Goal: Task Accomplishment & Management: Contribute content

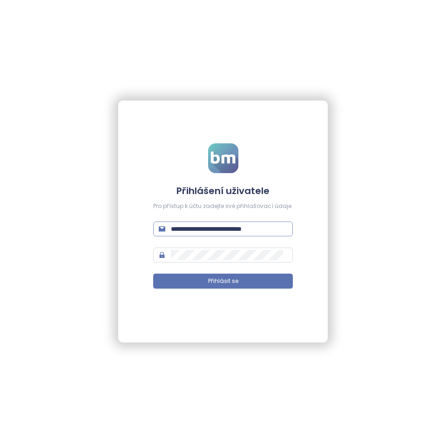
click at [209, 233] on input "**********" at bounding box center [229, 229] width 116 height 10
type input "****"
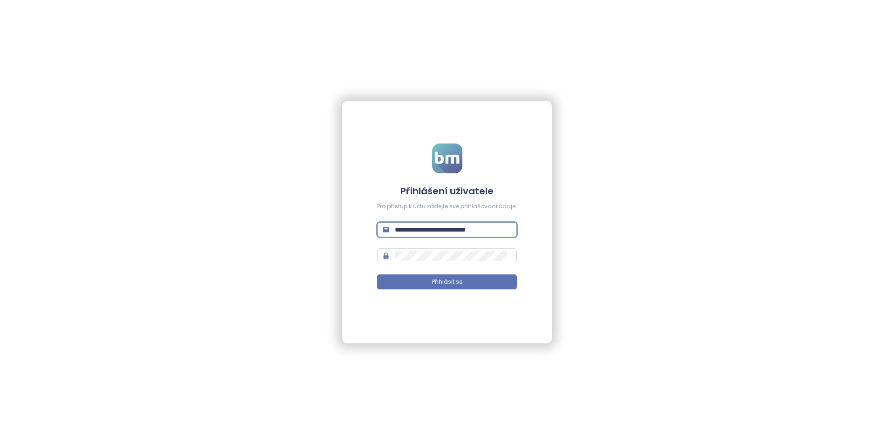
click at [447, 232] on input "**********" at bounding box center [453, 230] width 116 height 10
click at [409, 178] on form "Přihlášení uživatele Pro přístup k účtu zadejte své přihlašovací údaje. **** Ne…" at bounding box center [447, 221] width 140 height 157
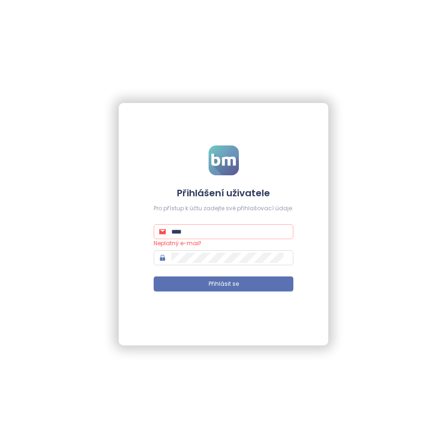
click at [238, 229] on input "****" at bounding box center [229, 231] width 116 height 10
paste input "**********"
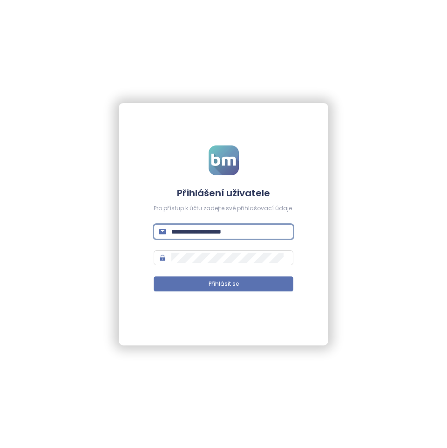
type input "**********"
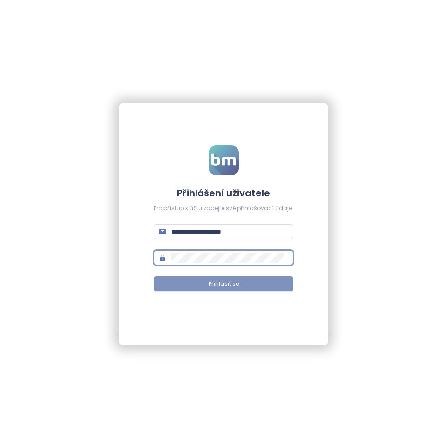
click at [242, 279] on button "Přihlásit se" at bounding box center [224, 283] width 140 height 15
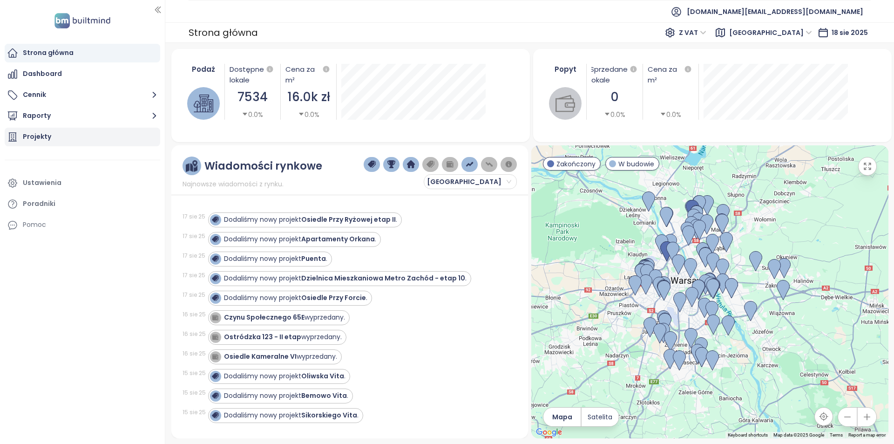
click at [75, 138] on div "Projekty" at bounding box center [83, 137] width 156 height 19
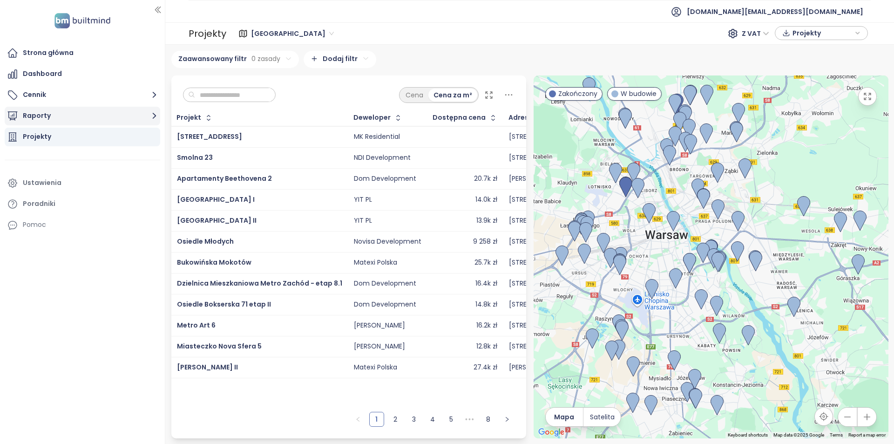
click at [61, 110] on button "Raporty" at bounding box center [83, 116] width 156 height 19
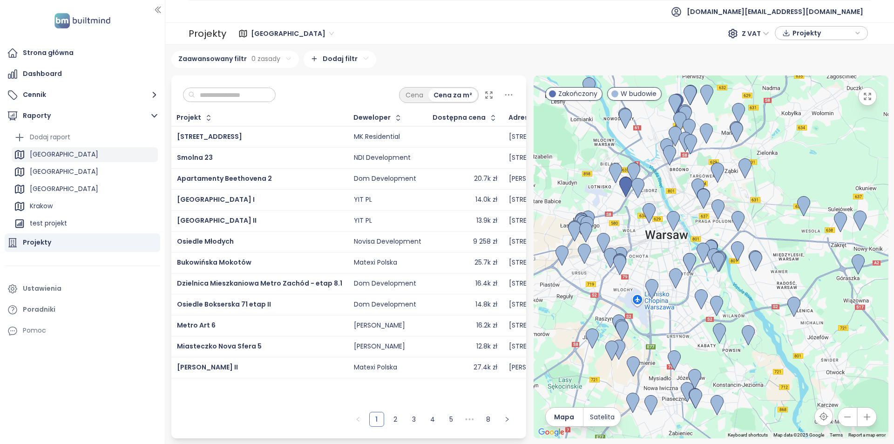
click at [60, 160] on div "[GEOGRAPHIC_DATA]" at bounding box center [64, 155] width 68 height 12
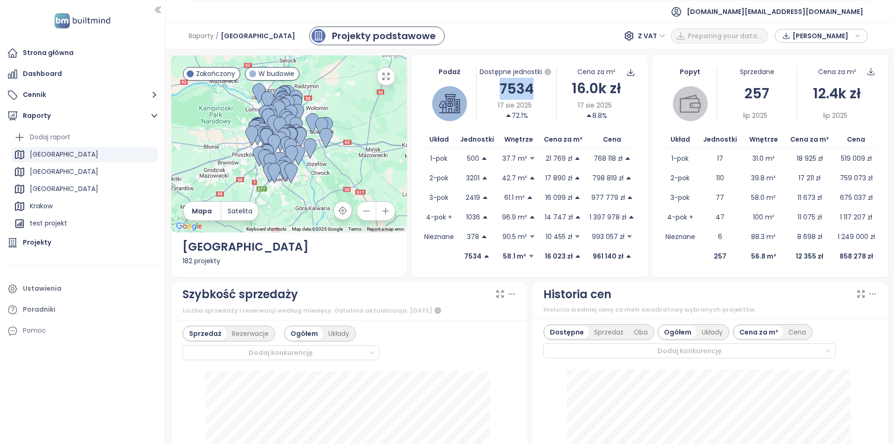
drag, startPoint x: 520, startPoint y: 91, endPoint x: 497, endPoint y: 87, distance: 24.1
click at [497, 87] on div "7534" at bounding box center [517, 89] width 80 height 22
click at [87, 176] on div "[GEOGRAPHIC_DATA]" at bounding box center [85, 171] width 146 height 15
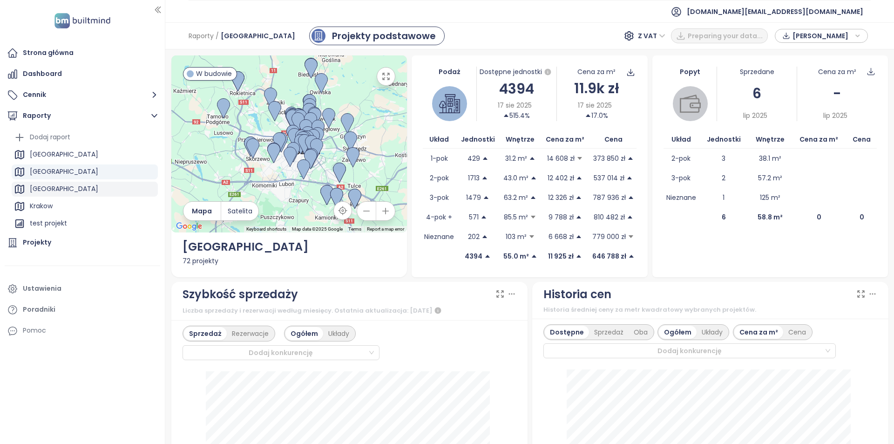
click at [88, 188] on div "[GEOGRAPHIC_DATA]" at bounding box center [85, 189] width 146 height 15
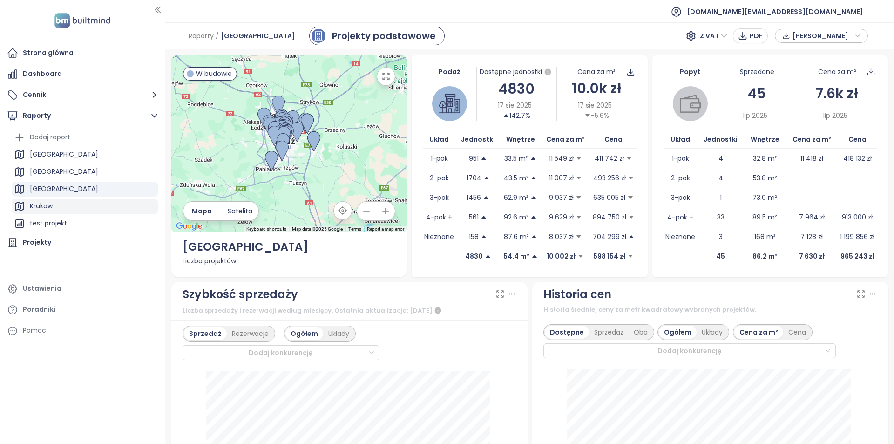
click at [91, 208] on div "Krakow" at bounding box center [85, 206] width 146 height 15
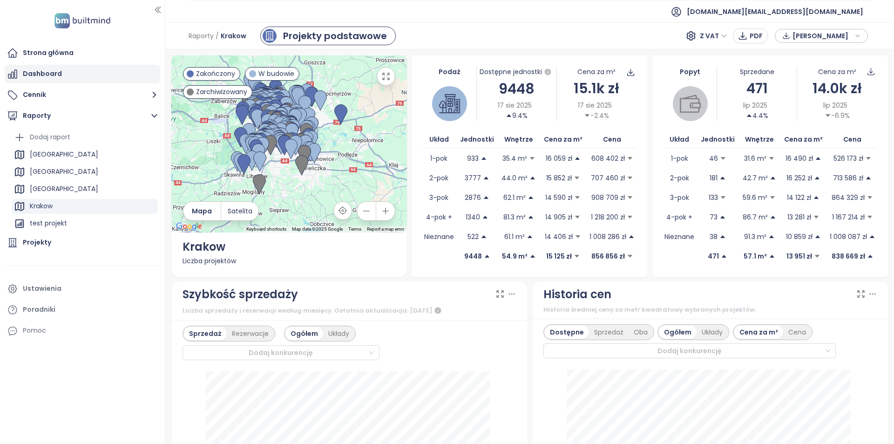
click at [85, 70] on div "Dashboard" at bounding box center [83, 74] width 156 height 19
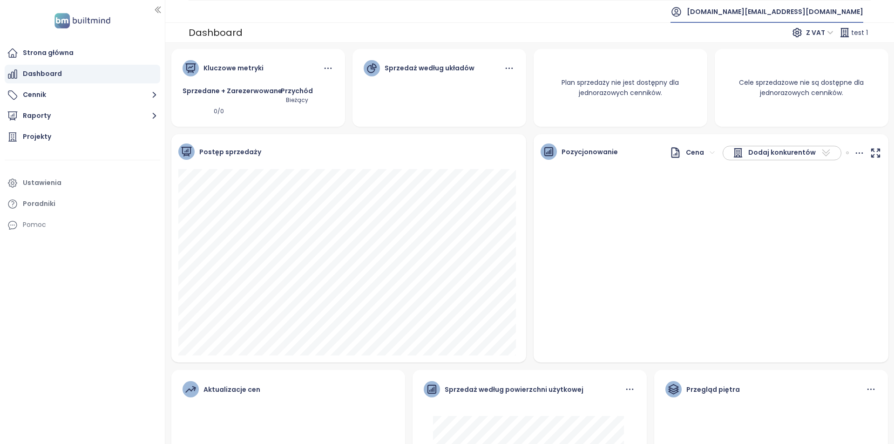
click at [786, 11] on div "[DOMAIN_NAME][EMAIL_ADDRESS][DOMAIN_NAME]" at bounding box center [767, 11] width 193 height 22
click at [792, 41] on span "Wyloguj się" at bounding box center [798, 37] width 36 height 9
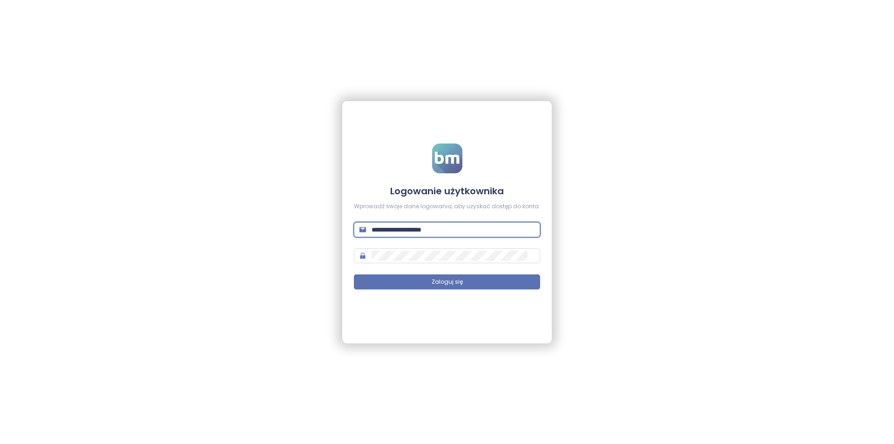
click at [452, 226] on input "**********" at bounding box center [453, 230] width 163 height 10
type input "**********"
click at [354, 274] on button "Zaloguj się" at bounding box center [447, 281] width 186 height 15
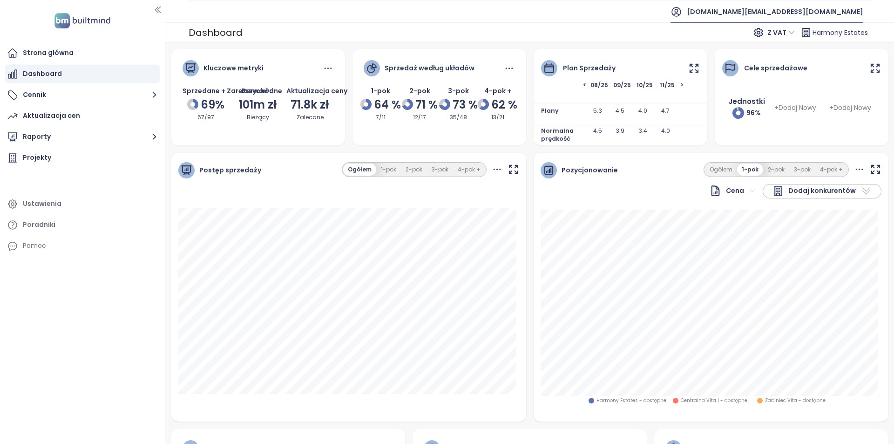
click at [829, 18] on span "[DOMAIN_NAME][EMAIL_ADDRESS][DOMAIN_NAME]" at bounding box center [775, 11] width 177 height 22
click at [808, 33] on li "Wyloguj się" at bounding box center [807, 37] width 109 height 19
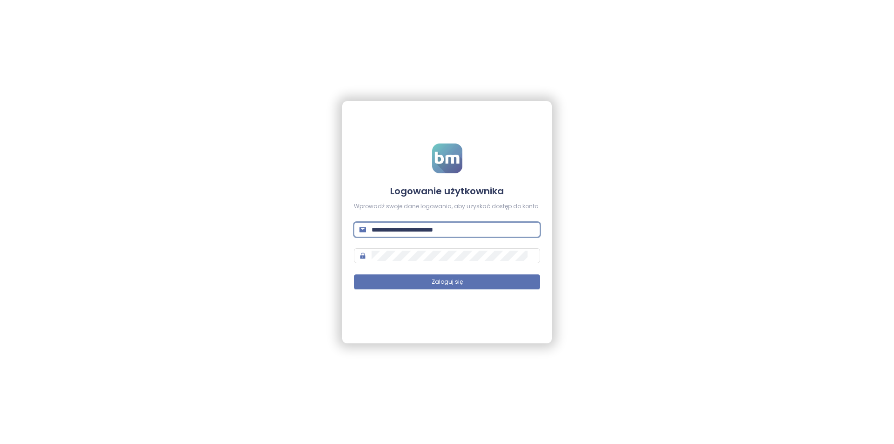
click at [419, 229] on input "**********" at bounding box center [453, 230] width 163 height 10
type input "**********"
click at [354, 274] on button "Zaloguj się" at bounding box center [447, 281] width 186 height 15
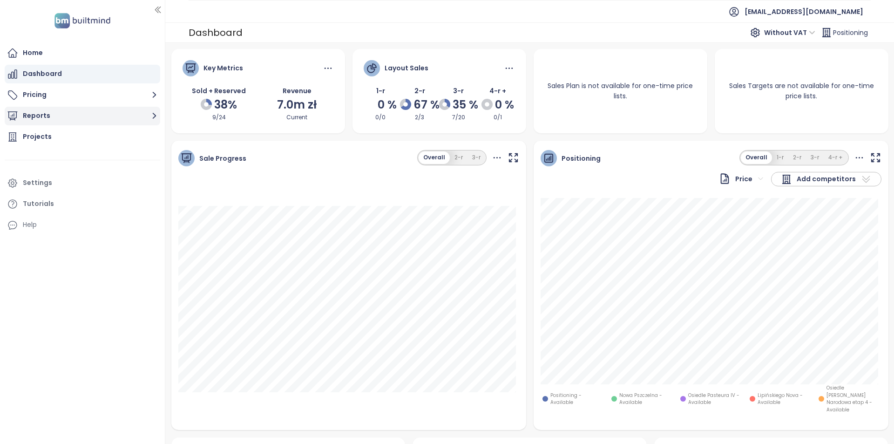
click at [77, 117] on button "Reports" at bounding box center [83, 116] width 156 height 19
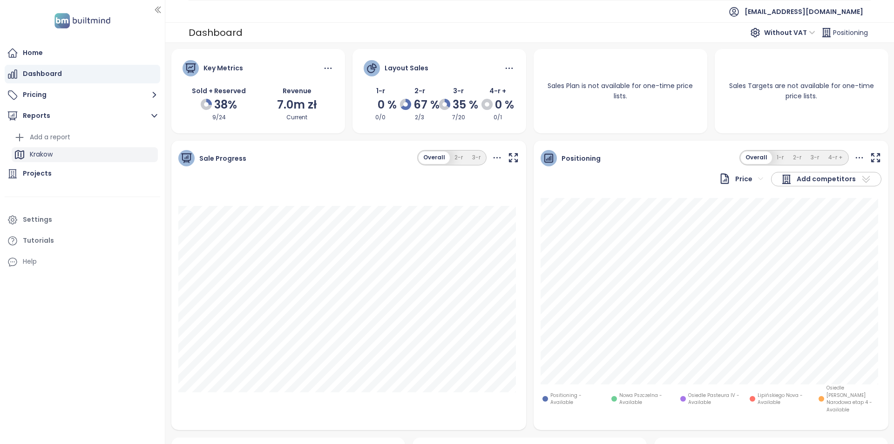
click at [64, 153] on div "Krakow" at bounding box center [85, 154] width 146 height 15
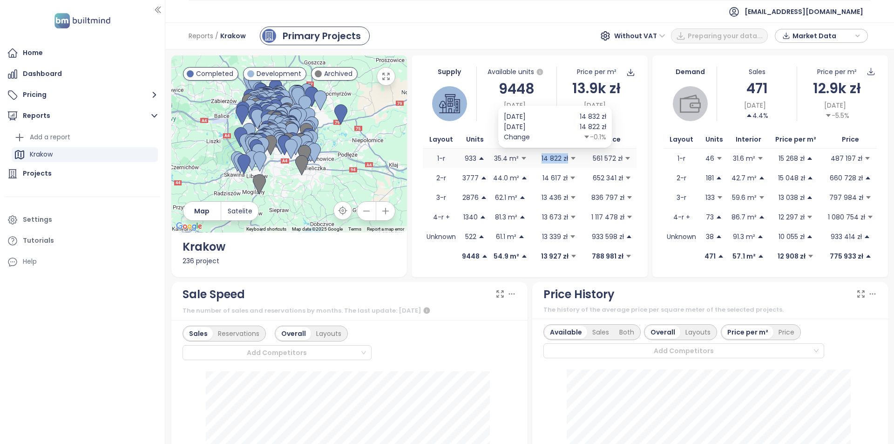
drag, startPoint x: 530, startPoint y: 161, endPoint x: 564, endPoint y: 160, distance: 33.5
click at [564, 160] on span "14 822 zł" at bounding box center [559, 158] width 57 height 10
click at [544, 68] on div "Available units" at bounding box center [517, 72] width 80 height 11
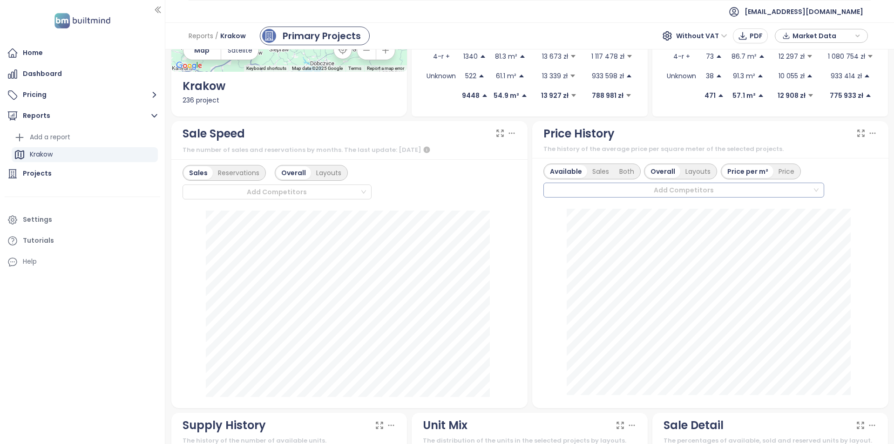
scroll to position [140, 0]
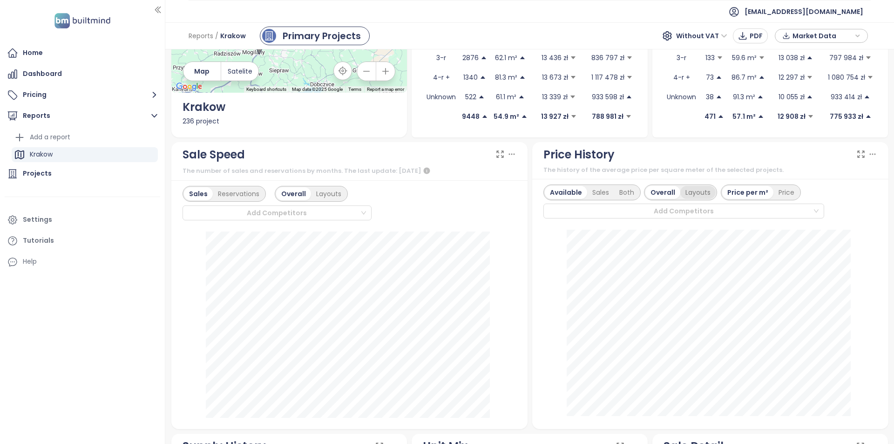
drag, startPoint x: 695, startPoint y: 185, endPoint x: 695, endPoint y: 190, distance: 5.1
click at [695, 186] on div "Overall Layouts" at bounding box center [680, 192] width 73 height 16
click at [694, 195] on div "Layouts" at bounding box center [698, 192] width 35 height 13
click at [634, 191] on div "Overall" at bounding box center [636, 192] width 33 height 13
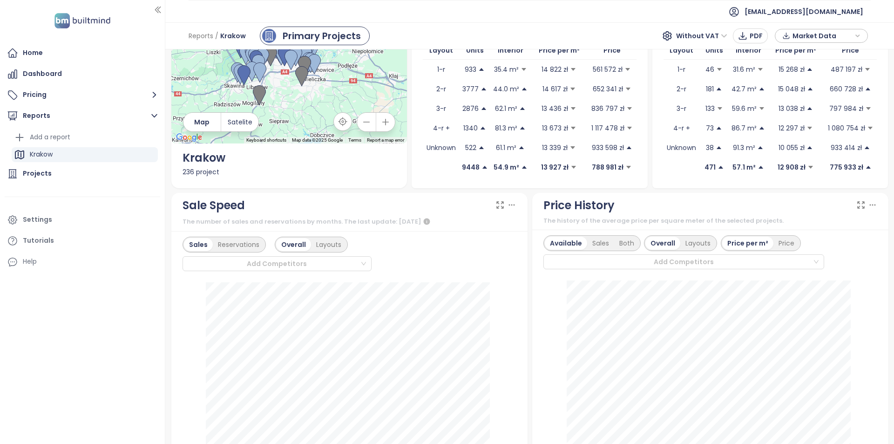
scroll to position [0, 0]
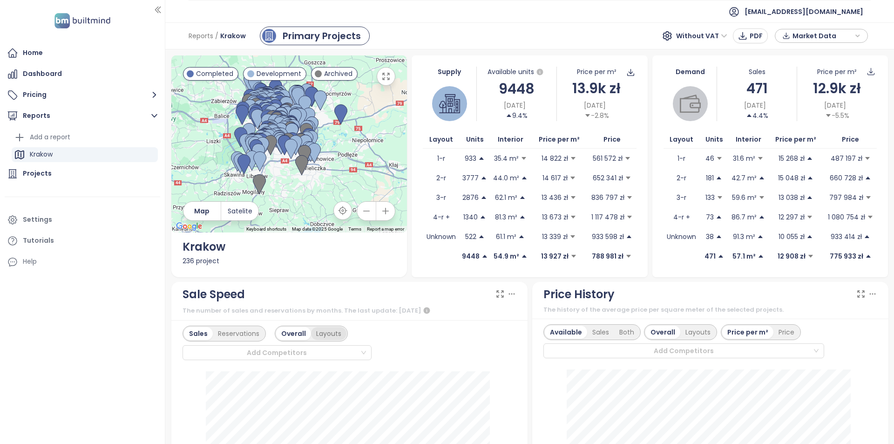
click at [334, 335] on div "Layouts" at bounding box center [328, 333] width 35 height 13
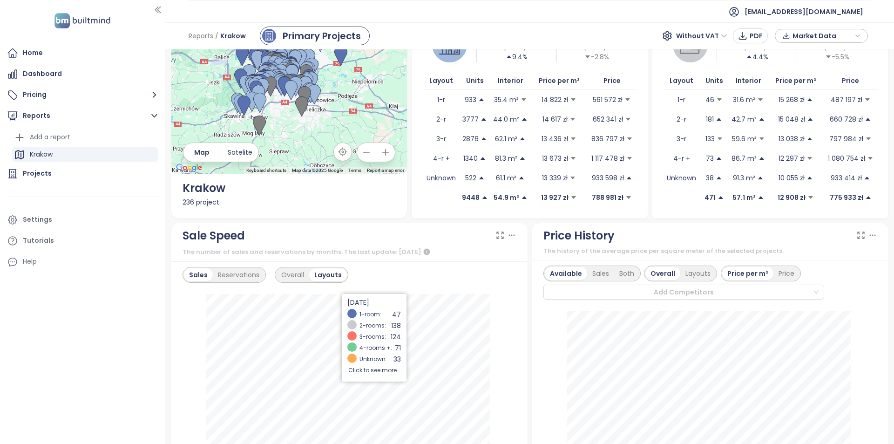
scroll to position [140, 0]
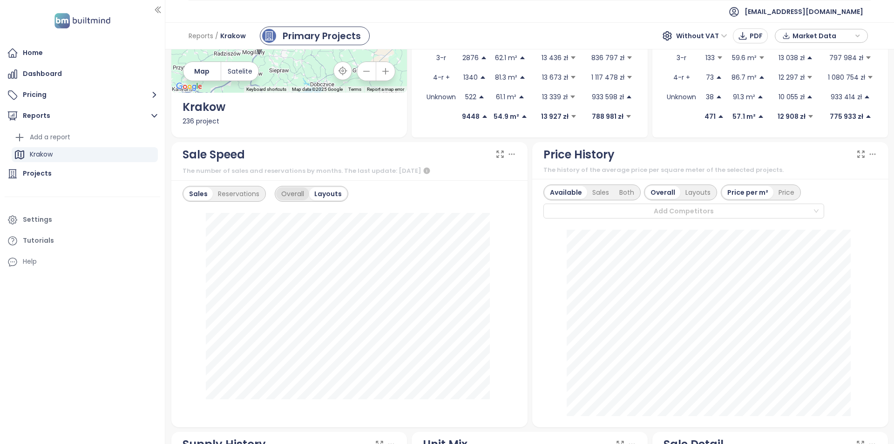
click at [297, 192] on div "Overall" at bounding box center [292, 193] width 33 height 13
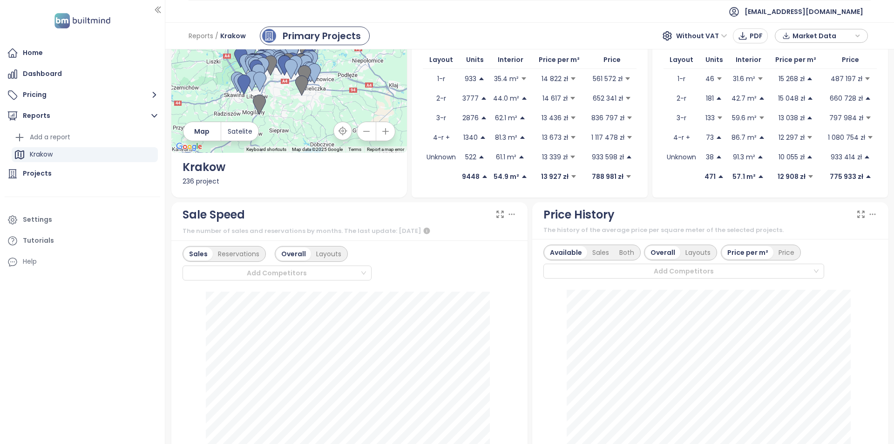
scroll to position [0, 0]
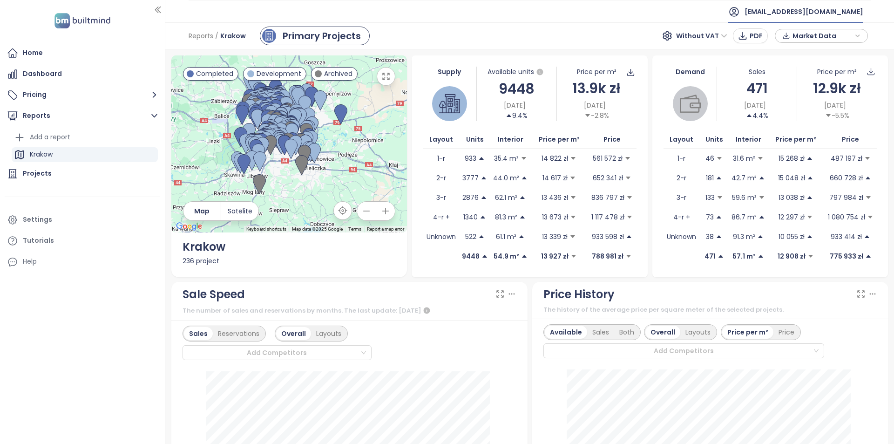
click at [846, 13] on span "[EMAIL_ADDRESS][DOMAIN_NAME]" at bounding box center [804, 11] width 119 height 22
click at [835, 46] on li "Log out" at bounding box center [852, 37] width 71 height 19
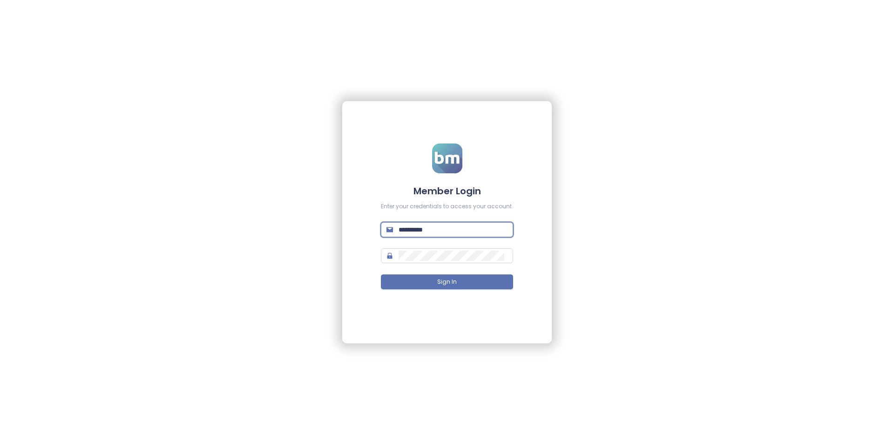
click at [446, 237] on form "**********" at bounding box center [447, 221] width 132 height 157
type input "**********"
click at [381, 274] on button "Sign In" at bounding box center [447, 281] width 132 height 15
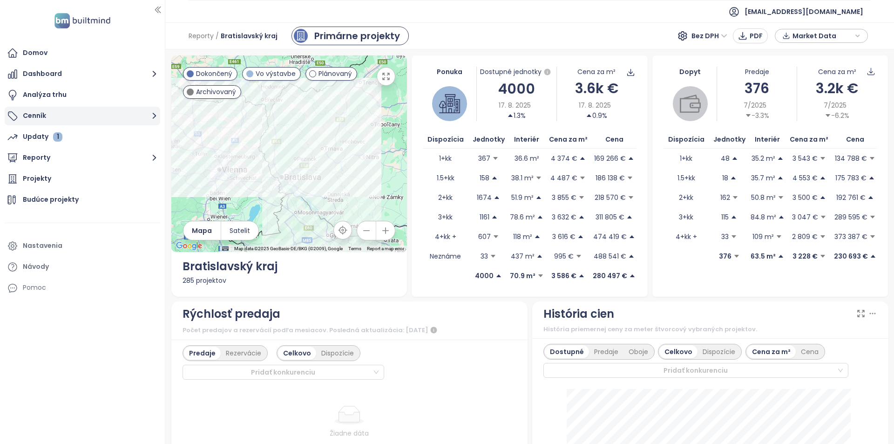
click at [104, 110] on button "Cenník" at bounding box center [83, 116] width 156 height 19
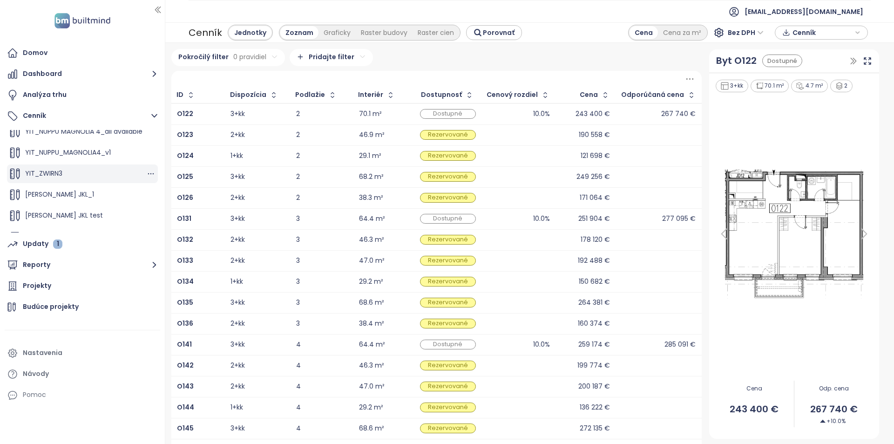
scroll to position [33, 0]
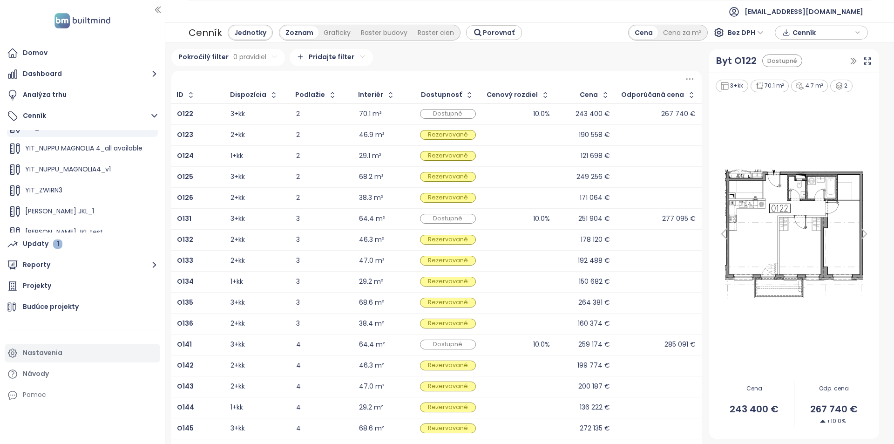
click at [54, 354] on div "Nastavenia" at bounding box center [43, 353] width 40 height 12
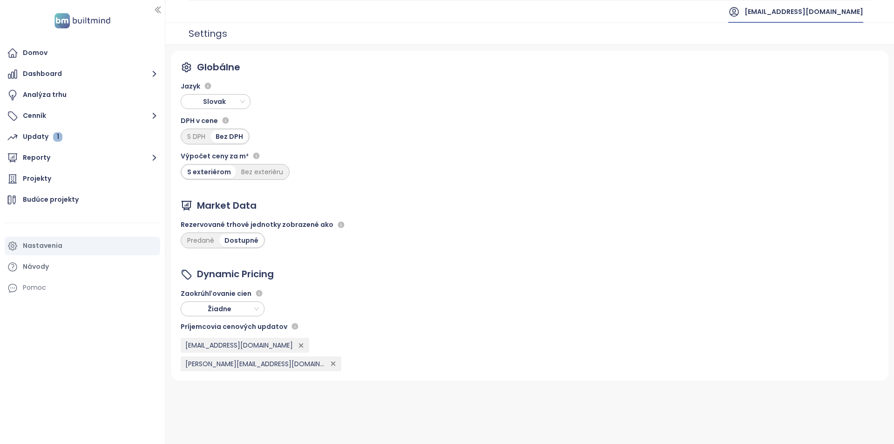
click at [839, 10] on span "[EMAIL_ADDRESS][DOMAIN_NAME]" at bounding box center [804, 11] width 119 height 22
click at [830, 34] on span "Odhlásiť sa" at bounding box center [842, 37] width 37 height 9
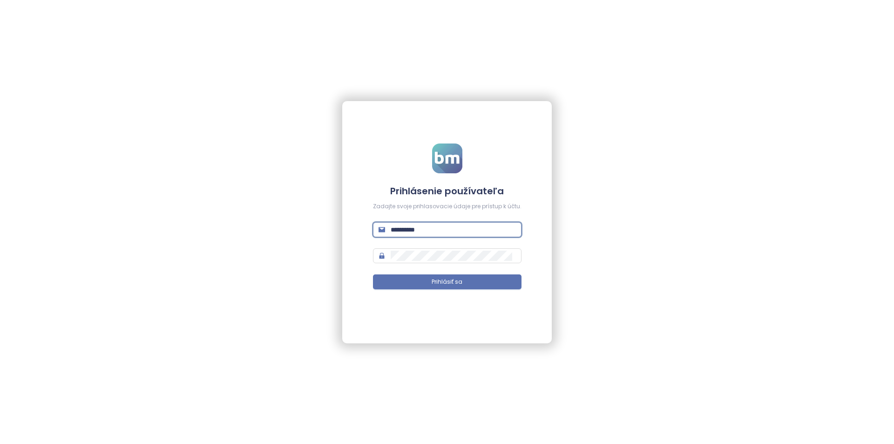
click at [429, 228] on input "**********" at bounding box center [453, 230] width 125 height 10
type input "**********"
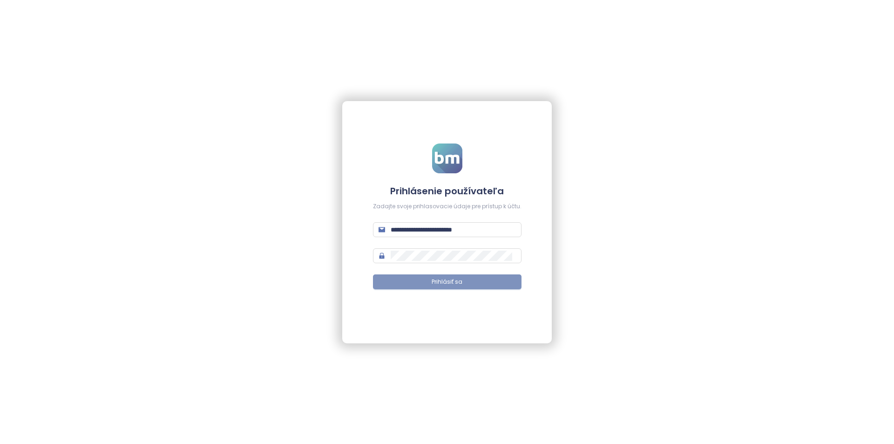
click at [452, 281] on span "Prihlásiť sa" at bounding box center [447, 282] width 31 height 9
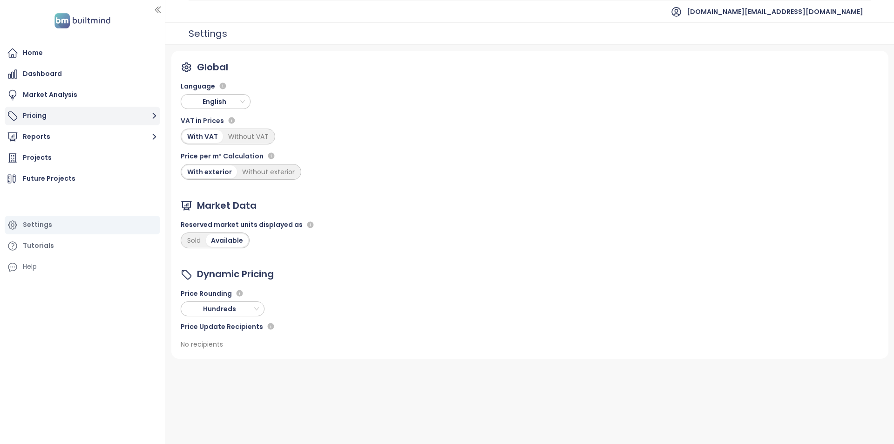
click at [36, 107] on button "Pricing" at bounding box center [83, 116] width 156 height 19
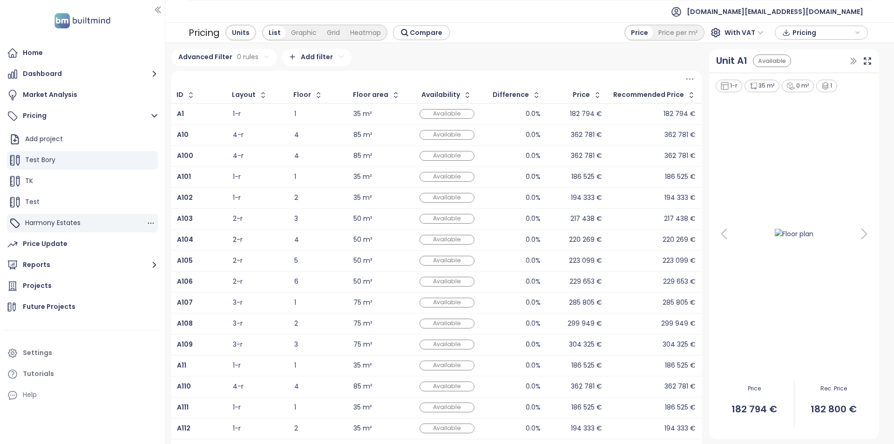
click at [68, 222] on span "Harmony Estates" at bounding box center [52, 222] width 55 height 9
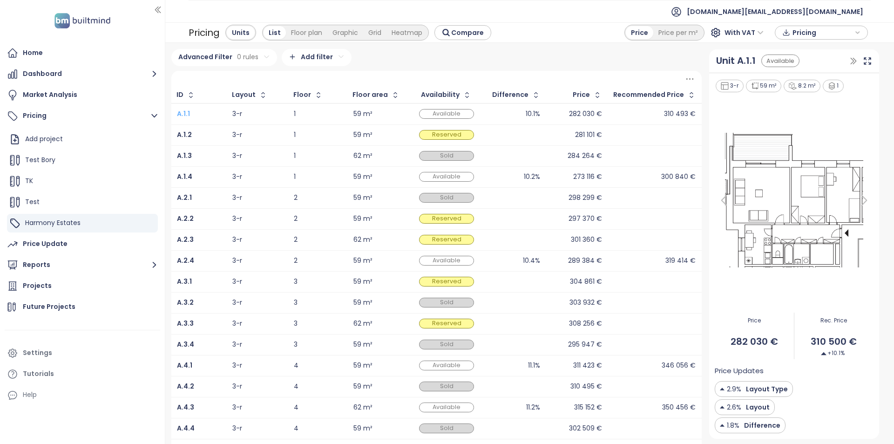
click at [180, 115] on b "A.1.1" at bounding box center [183, 113] width 13 height 9
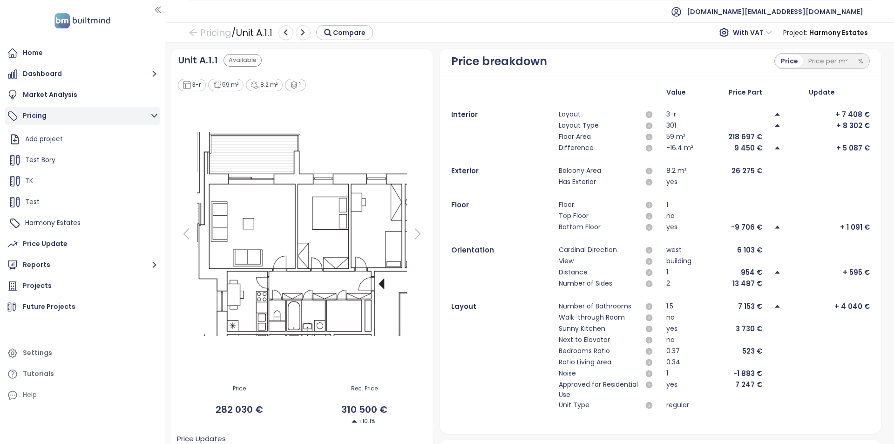
click at [139, 114] on button "Pricing" at bounding box center [83, 116] width 156 height 19
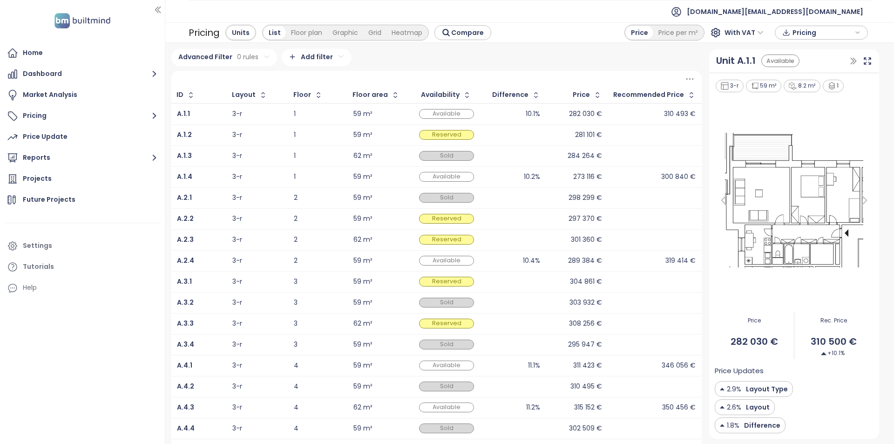
drag, startPoint x: 169, startPoint y: 119, endPoint x: 175, endPoint y: 116, distance: 7.3
click at [169, 119] on div "Advanced Filter 0 rules Add filter ID Layout Floor Floor area Availability Diff…" at bounding box center [437, 300] width 538 height 503
click at [176, 116] on td "A.1.1" at bounding box center [198, 113] width 55 height 21
click at [181, 114] on b "A.1.1" at bounding box center [183, 113] width 13 height 9
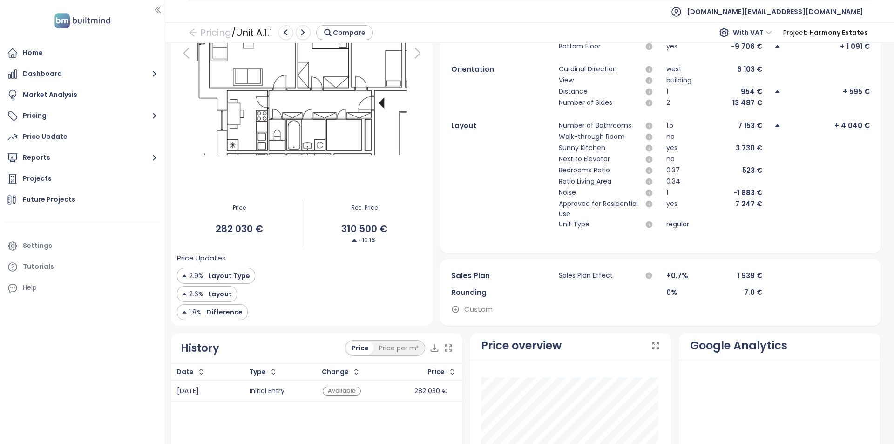
scroll to position [186, 0]
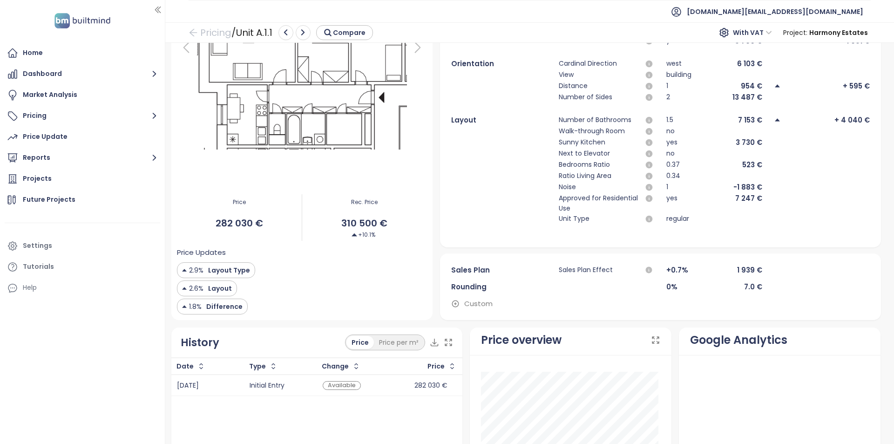
click at [471, 302] on span "Custom" at bounding box center [478, 303] width 28 height 11
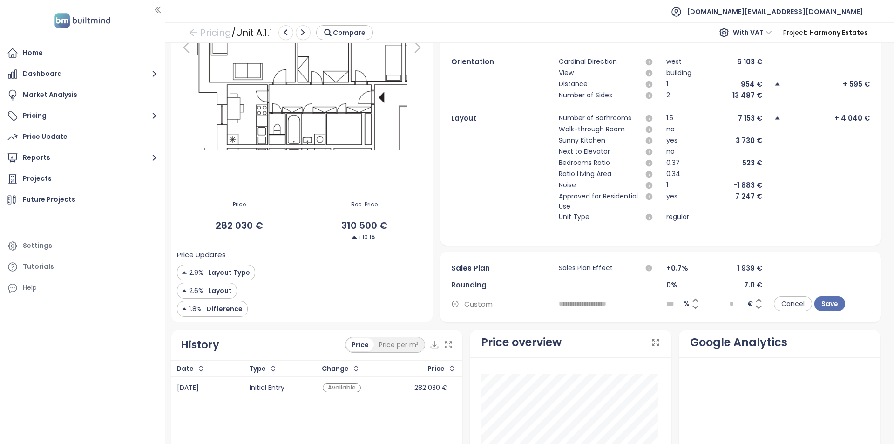
click at [566, 302] on input "text" at bounding box center [607, 303] width 96 height 15
type input "**********"
click at [684, 308] on span "%" at bounding box center [687, 304] width 6 height 10
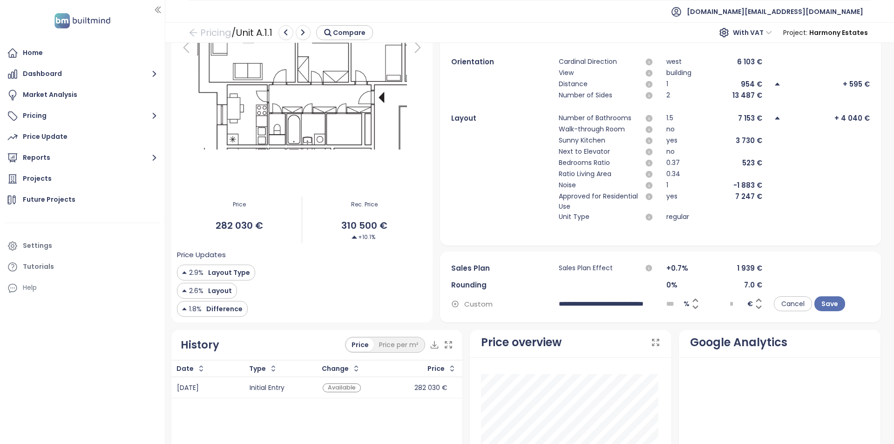
click at [684, 307] on span "%" at bounding box center [687, 304] width 6 height 10
click at [673, 301] on input "***" at bounding box center [675, 304] width 17 height 14
click at [669, 302] on input "***" at bounding box center [675, 304] width 17 height 14
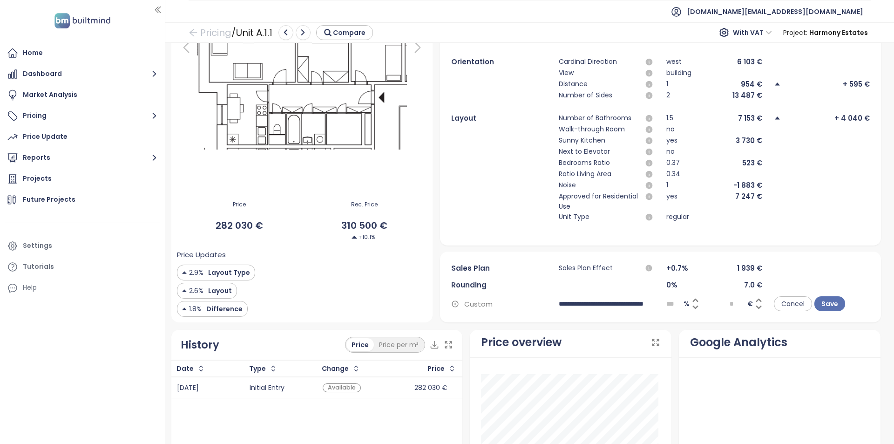
click at [669, 302] on input "***" at bounding box center [675, 304] width 17 height 14
type input "**"
type input "******"
type input "****"
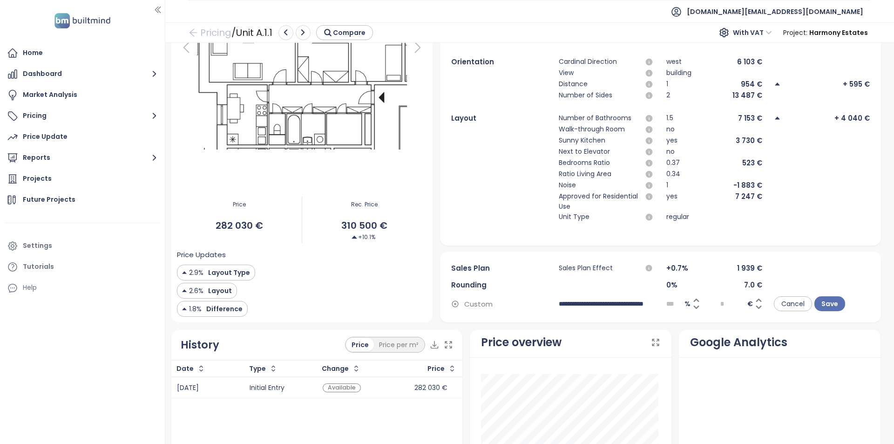
drag, startPoint x: 601, startPoint y: 301, endPoint x: 652, endPoint y: 303, distance: 50.8
click at [652, 303] on div "**********" at bounding box center [660, 303] width 419 height 15
click at [630, 298] on input "**********" at bounding box center [606, 303] width 95 height 15
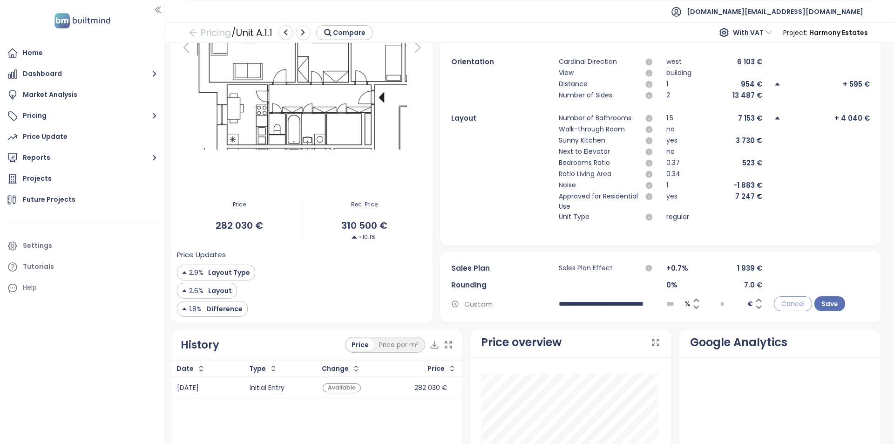
click at [789, 303] on span "Cancel" at bounding box center [793, 304] width 23 height 10
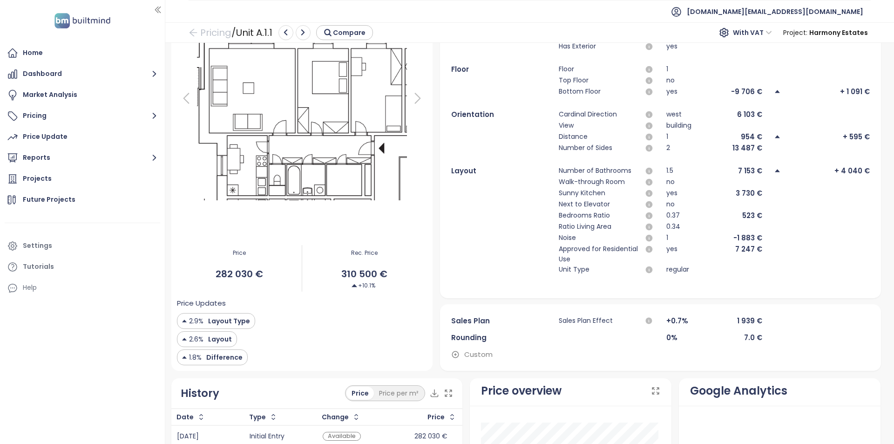
scroll to position [47, 0]
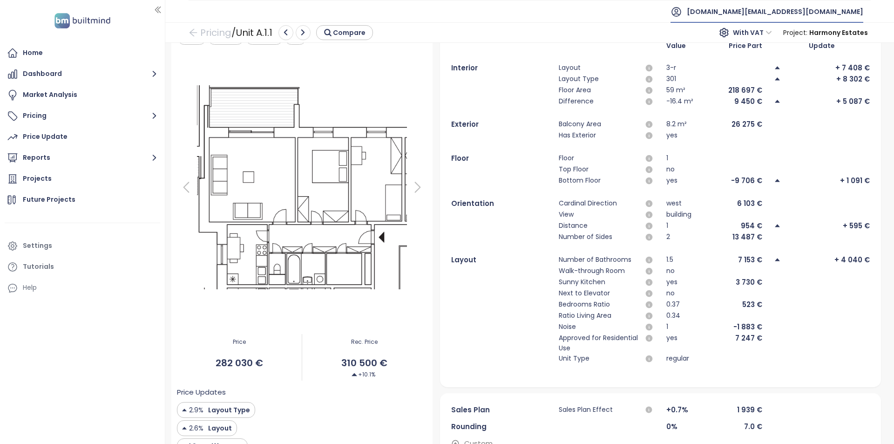
click at [804, 11] on span "[DOMAIN_NAME][EMAIL_ADDRESS][DOMAIN_NAME]" at bounding box center [775, 11] width 177 height 22
click at [799, 36] on li "Log out" at bounding box center [806, 37] width 109 height 19
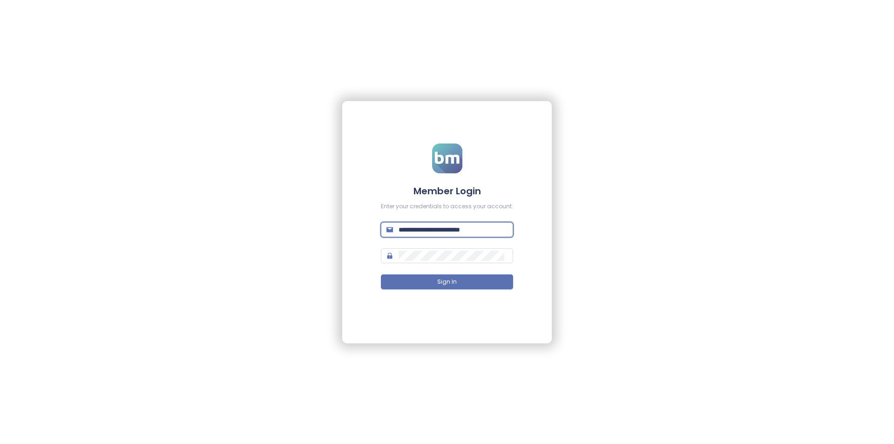
click at [417, 232] on input "**********" at bounding box center [453, 230] width 109 height 10
type input "**********"
click at [381, 274] on button "Sign In" at bounding box center [447, 281] width 132 height 15
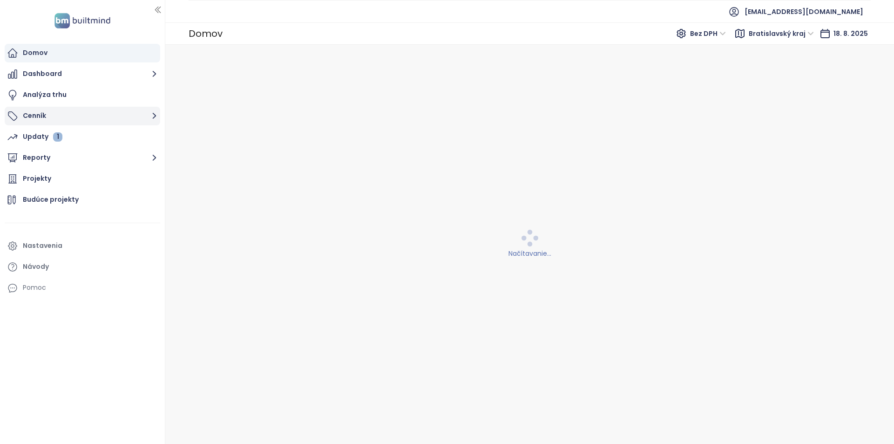
click at [129, 123] on button "Cenník" at bounding box center [83, 116] width 156 height 19
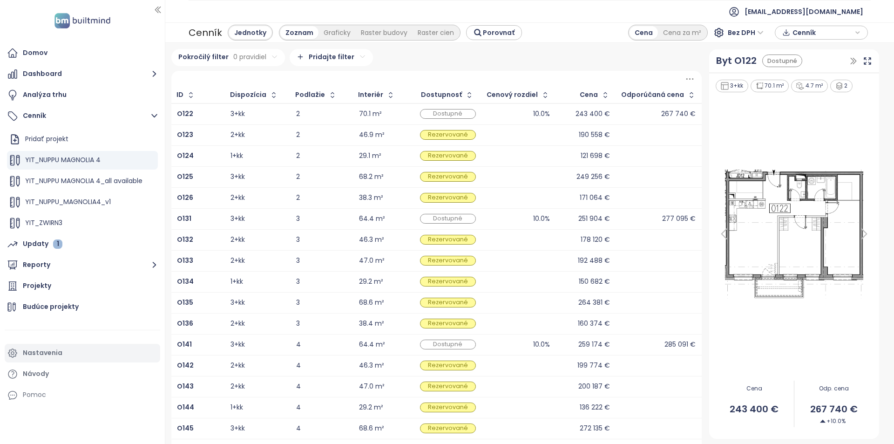
click at [102, 356] on div "Nastavenia" at bounding box center [83, 353] width 156 height 19
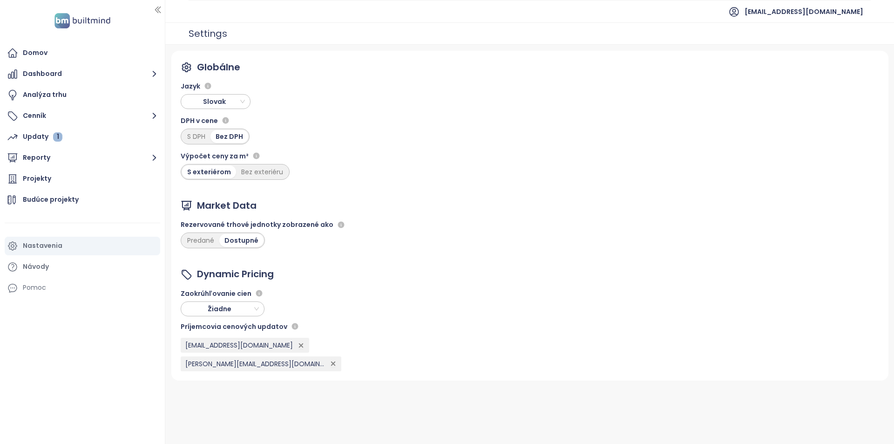
click at [216, 103] on span "Slovak" at bounding box center [216, 102] width 65 height 14
click at [218, 137] on div "English" at bounding box center [215, 135] width 55 height 10
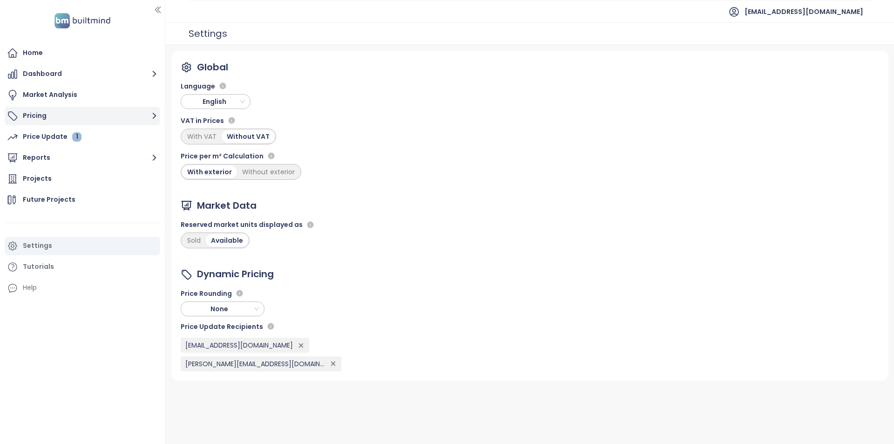
click at [75, 112] on button "Pricing" at bounding box center [83, 116] width 156 height 19
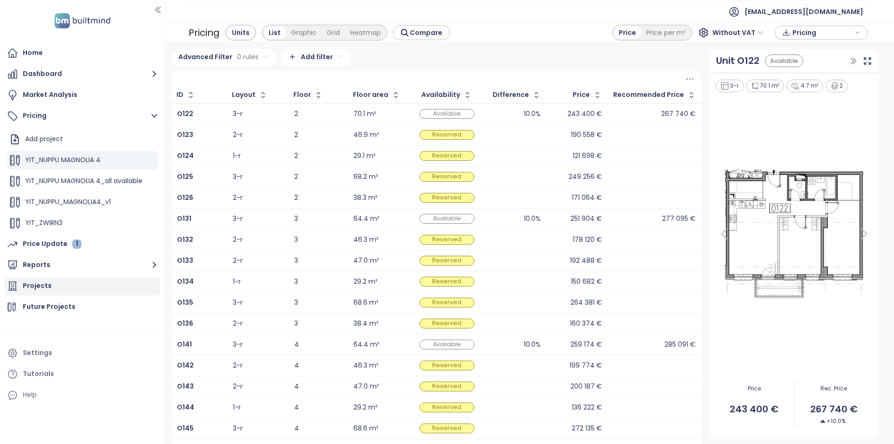
click at [95, 285] on div "Projects" at bounding box center [83, 286] width 156 height 19
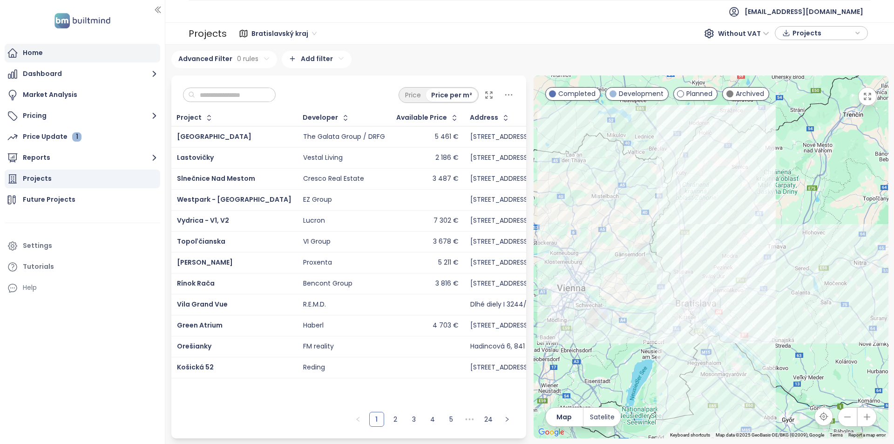
click at [129, 53] on div "Home" at bounding box center [83, 53] width 156 height 19
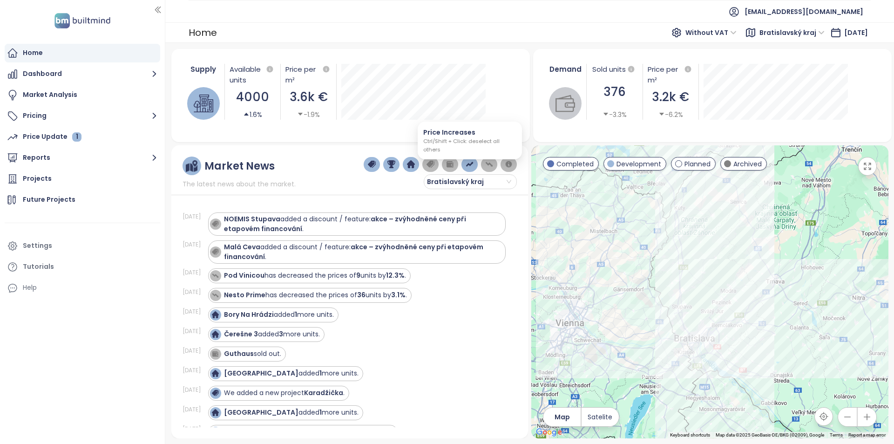
click at [473, 166] on img "button" at bounding box center [470, 164] width 8 height 8
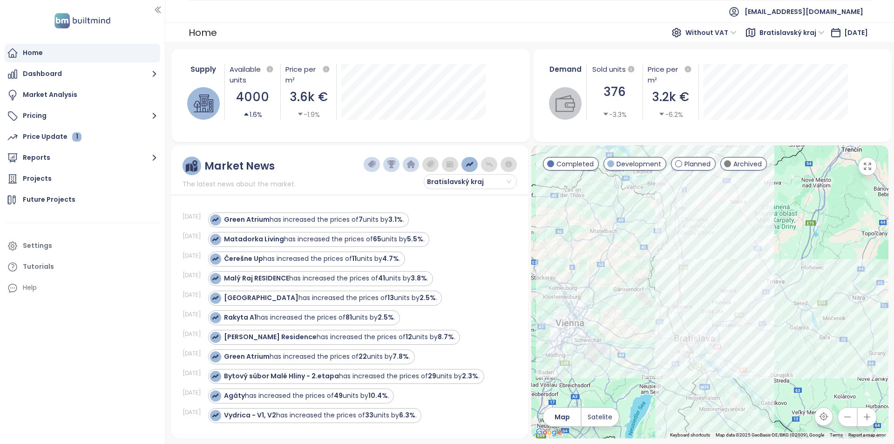
click at [473, 170] on button "button" at bounding box center [470, 164] width 16 height 15
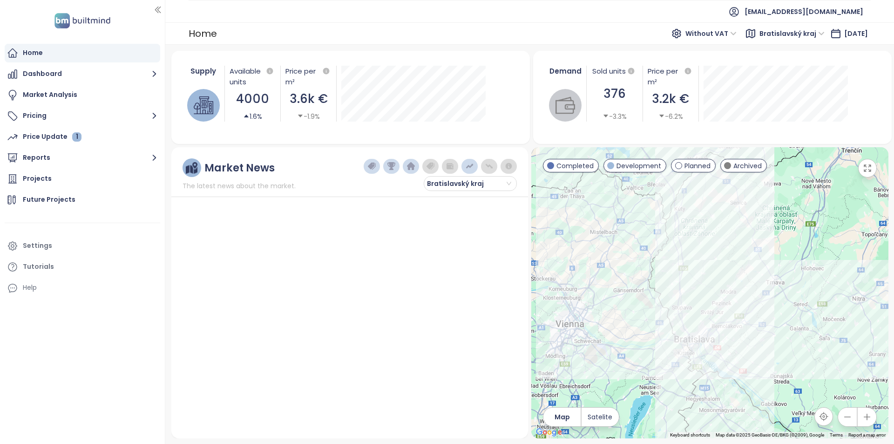
click at [485, 168] on button "button" at bounding box center [489, 166] width 16 height 15
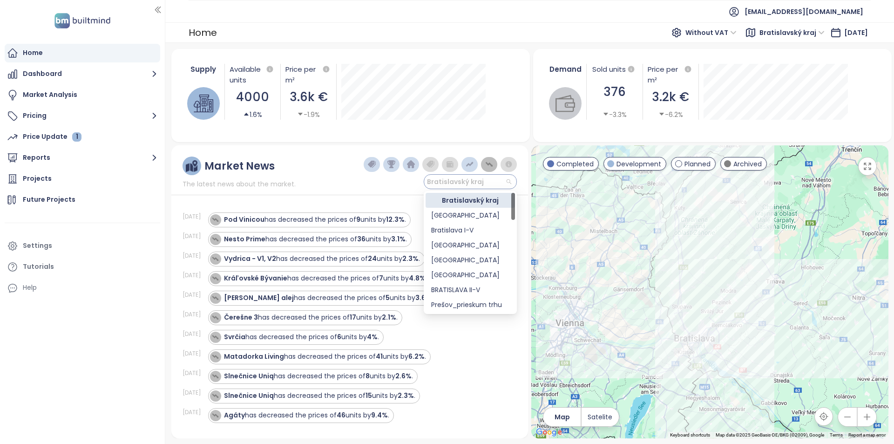
click at [498, 180] on span "Bratislavský kraj" at bounding box center [469, 182] width 84 height 14
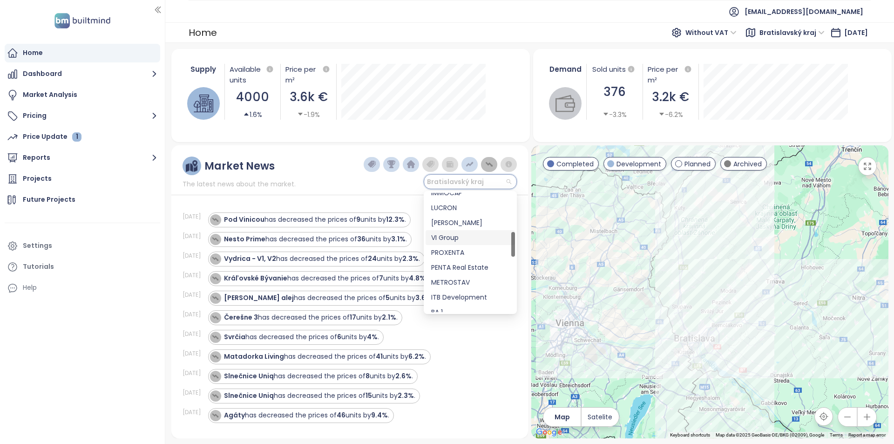
scroll to position [140, 0]
click at [472, 160] on div at bounding box center [440, 164] width 153 height 15
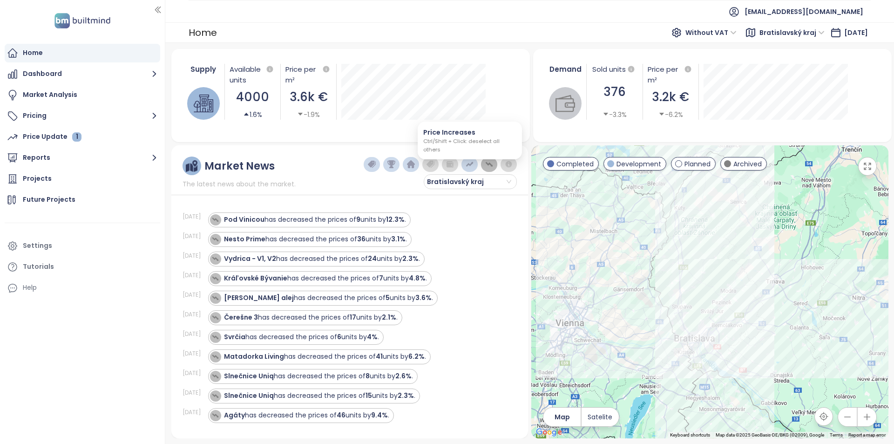
click at [472, 161] on img "button" at bounding box center [470, 164] width 8 height 8
click at [471, 179] on span "Bratislavský kraj" at bounding box center [469, 182] width 84 height 14
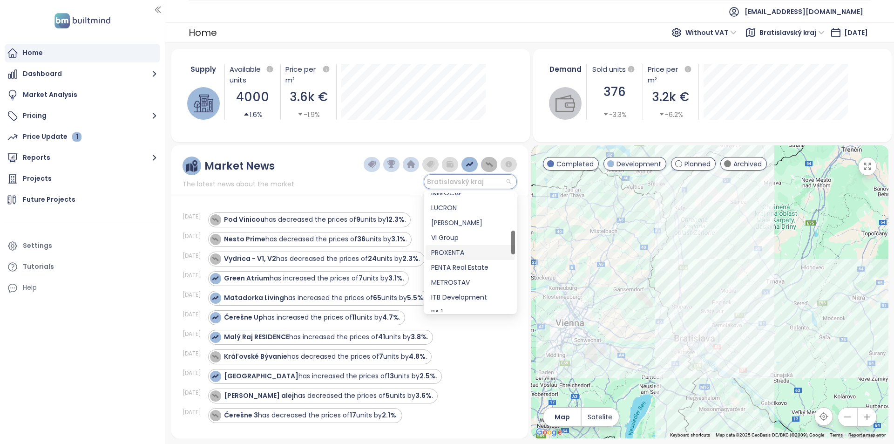
scroll to position [93, 0]
click at [476, 253] on div "YIT [GEOGRAPHIC_DATA]" at bounding box center [470, 256] width 78 height 10
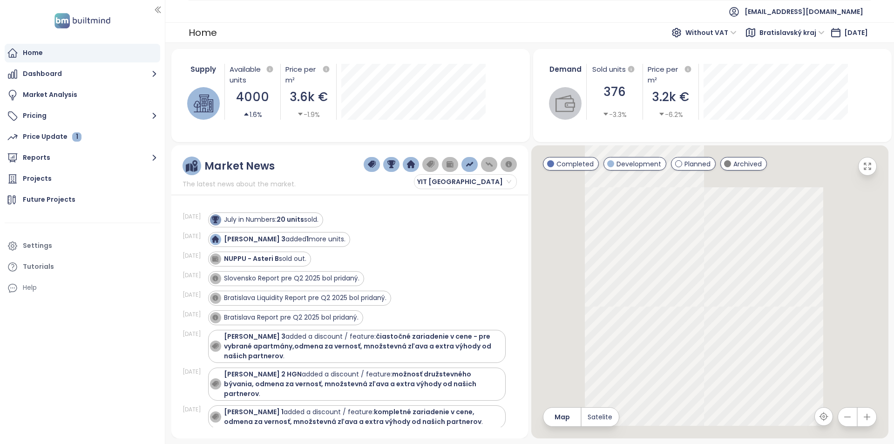
click at [471, 167] on img "button" at bounding box center [470, 164] width 8 height 8
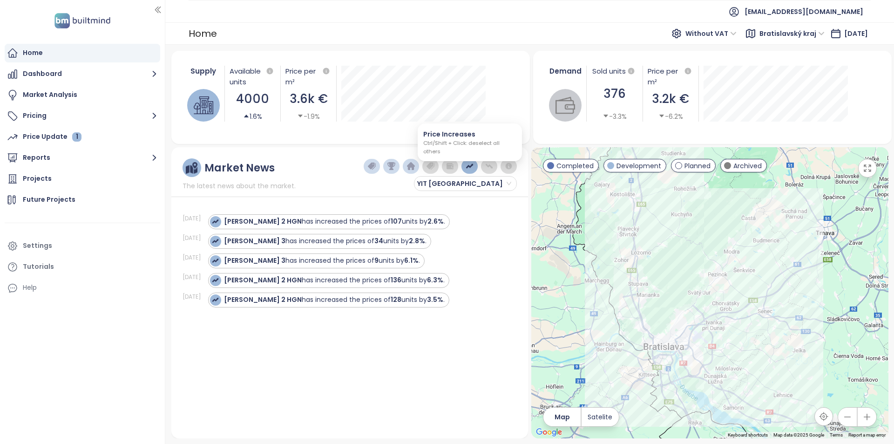
click at [466, 169] on img "button" at bounding box center [470, 166] width 8 height 8
click at [472, 165] on img "button" at bounding box center [470, 166] width 8 height 8
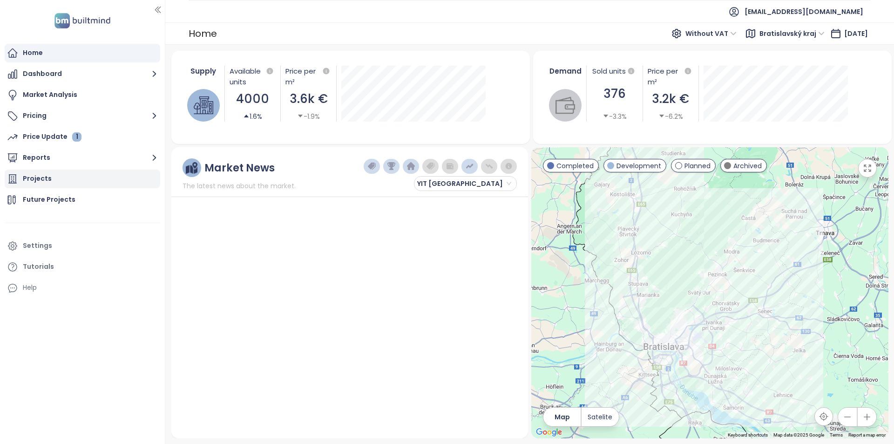
click at [76, 174] on div "Projects" at bounding box center [83, 179] width 156 height 19
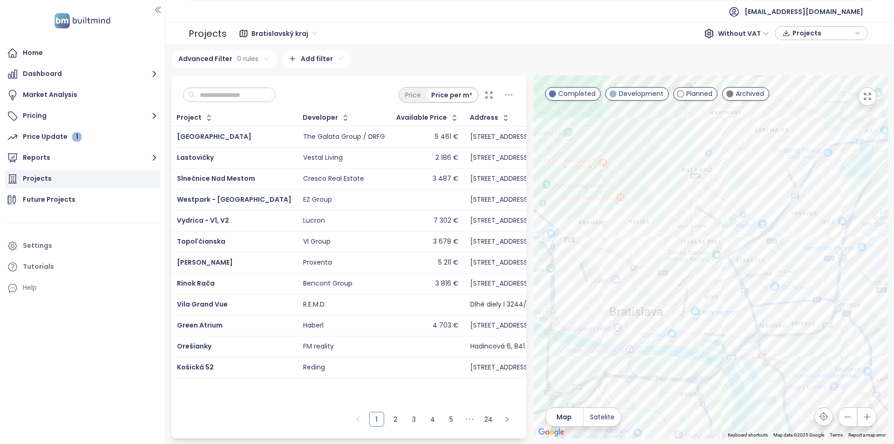
drag, startPoint x: 829, startPoint y: 203, endPoint x: 858, endPoint y: 186, distance: 33.4
click at [858, 186] on div at bounding box center [711, 256] width 355 height 363
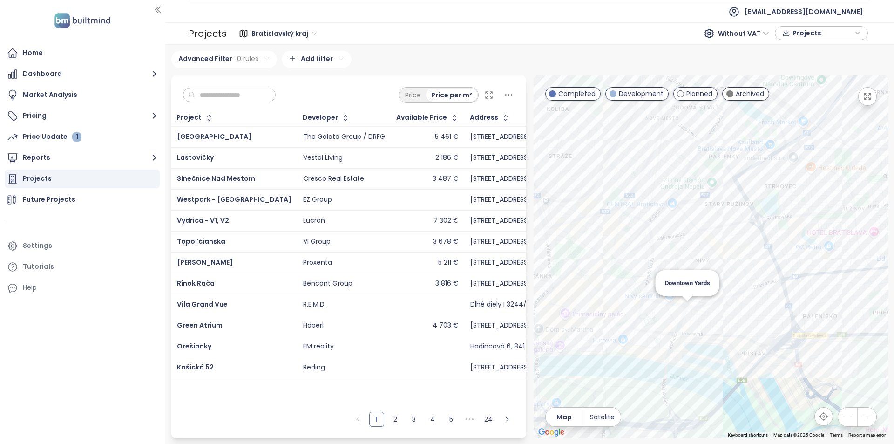
click at [690, 310] on div "Downtown Yards" at bounding box center [711, 256] width 355 height 363
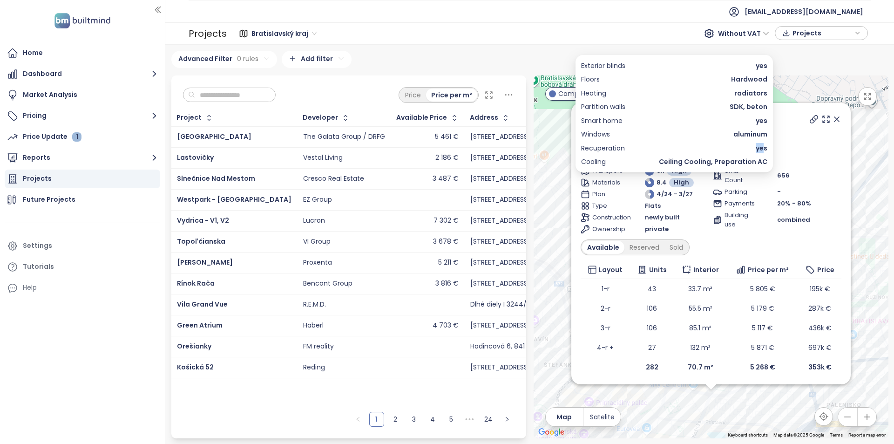
drag, startPoint x: 758, startPoint y: 150, endPoint x: 765, endPoint y: 150, distance: 7.5
click at [765, 150] on span "yes" at bounding box center [762, 148] width 12 height 10
click at [595, 163] on span "Cooling" at bounding box center [593, 162] width 25 height 10
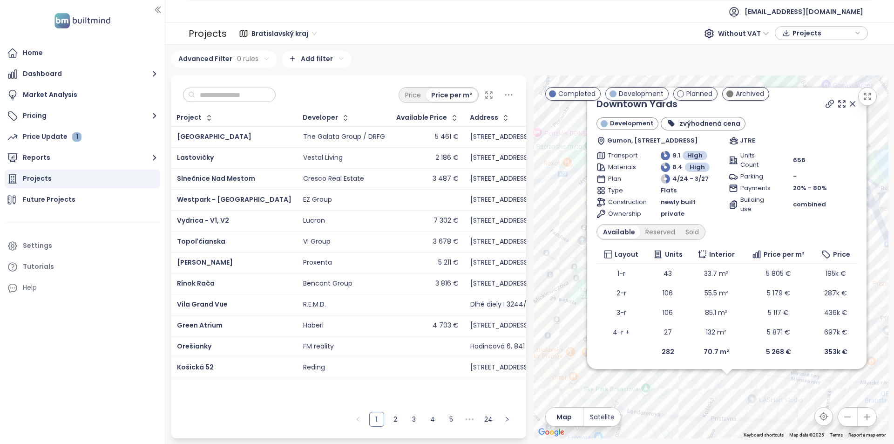
click at [757, 382] on div "Downtown Yards Development zvýhodnená cena Gumon, [STREET_ADDRESS] JTRE Transpo…" at bounding box center [711, 256] width 355 height 363
drag, startPoint x: 845, startPoint y: 108, endPoint x: 734, endPoint y: 266, distance: 193.6
click at [848, 108] on icon at bounding box center [852, 103] width 9 height 9
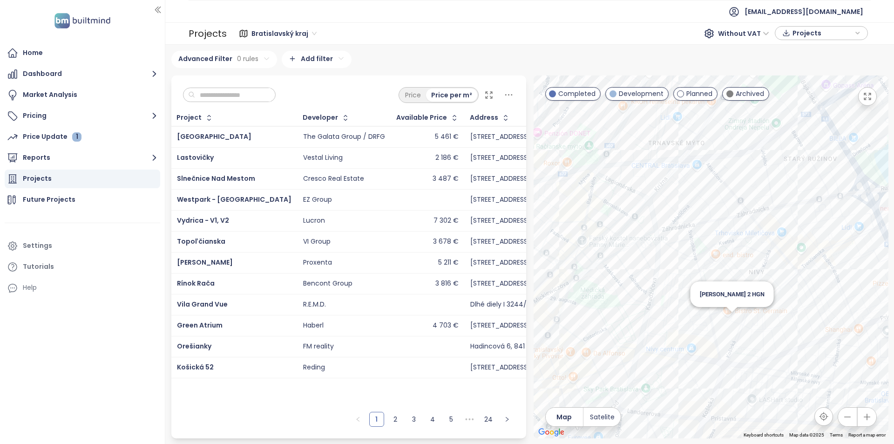
click at [737, 318] on div "[PERSON_NAME] 2 HGN" at bounding box center [711, 256] width 355 height 363
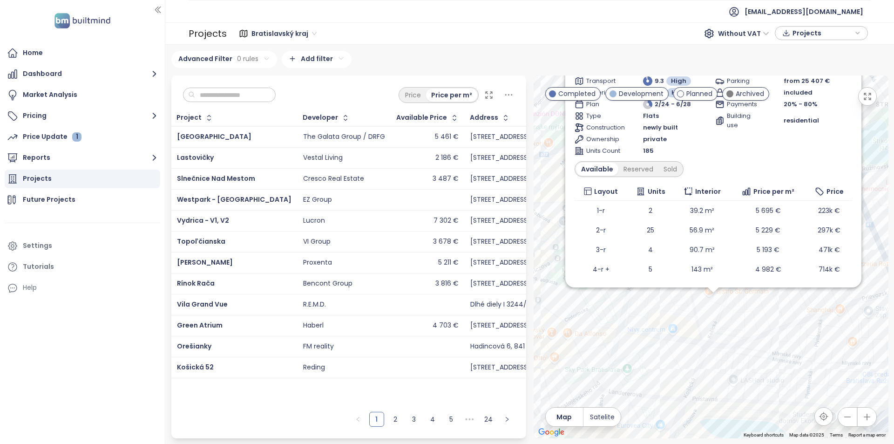
drag, startPoint x: 765, startPoint y: 415, endPoint x: 769, endPoint y: 298, distance: 117.9
click at [769, 298] on div "[PERSON_NAME] 2 HGN Development výhodnejšia cena pri vyššej prvej splátke, star…" at bounding box center [711, 256] width 355 height 363
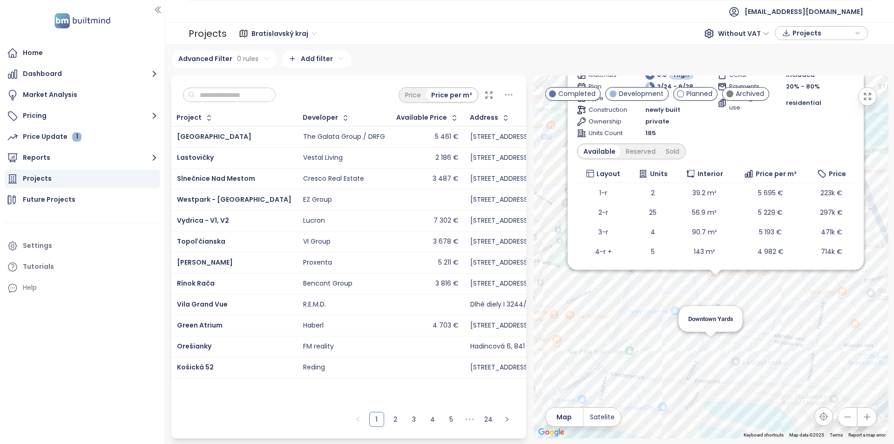
click at [715, 342] on div "[PERSON_NAME] 2 HGN Development výhodnejšia cena pri vyššej prvej splátke, star…" at bounding box center [711, 256] width 355 height 363
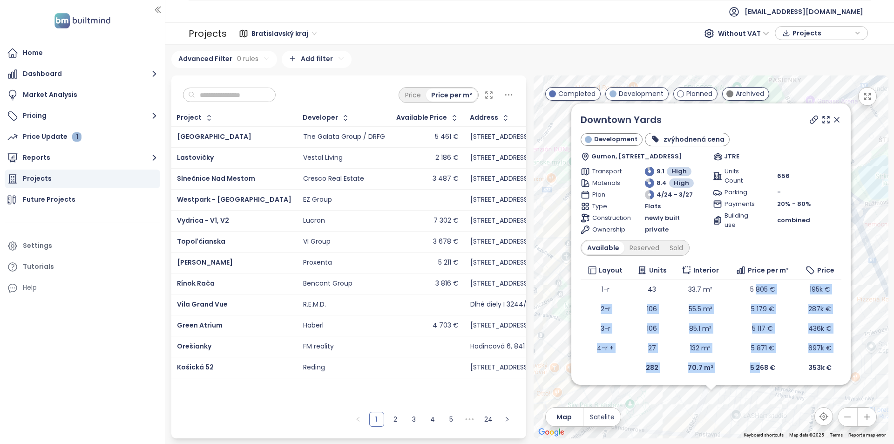
scroll to position [2, 0]
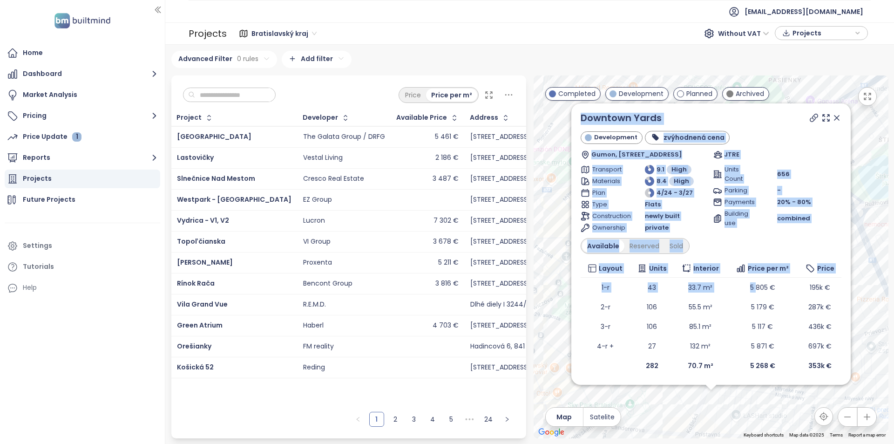
drag, startPoint x: 751, startPoint y: 290, endPoint x: 758, endPoint y: 393, distance: 103.1
click at [758, 393] on div "Downtown Yards Development zvýhodnená cena Gumon, [STREET_ADDRESS] JTRE Transpo…" at bounding box center [711, 256] width 355 height 363
click at [639, 176] on div "Transport 9.1 High Materials 8.4 High Plan 4/24 - 3/27 Type Flats Construction …" at bounding box center [645, 199] width 129 height 68
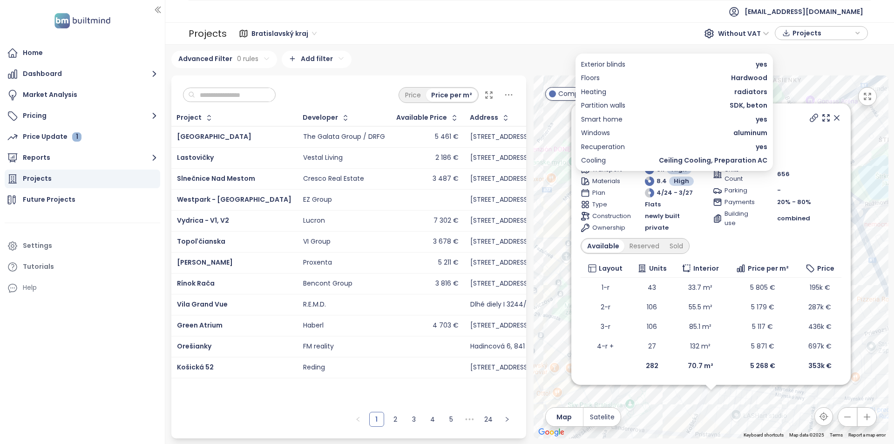
click at [745, 93] on span "radiators" at bounding box center [751, 92] width 33 height 10
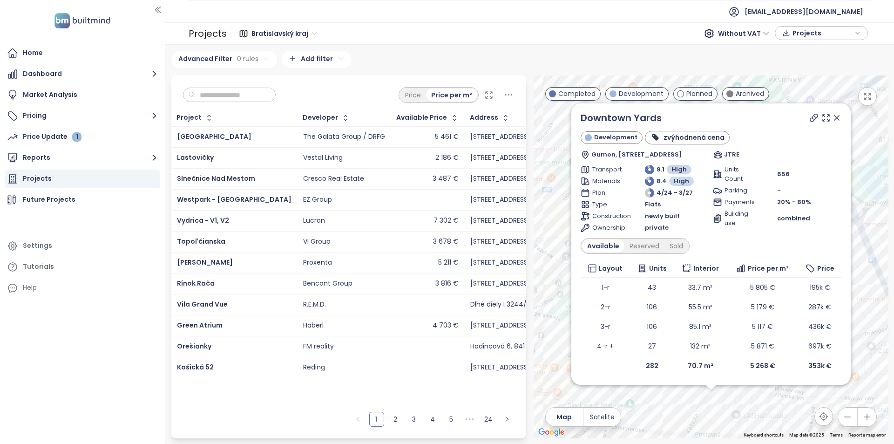
scroll to position [0, 0]
click at [835, 119] on icon at bounding box center [837, 119] width 5 height 5
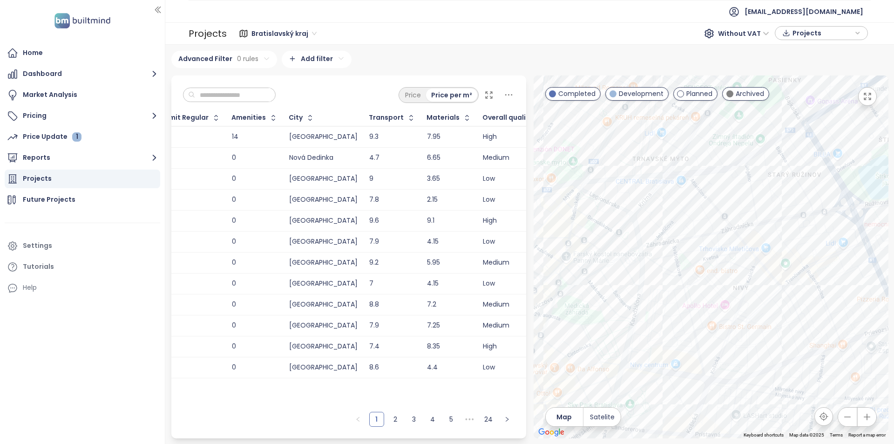
scroll to position [0, 1844]
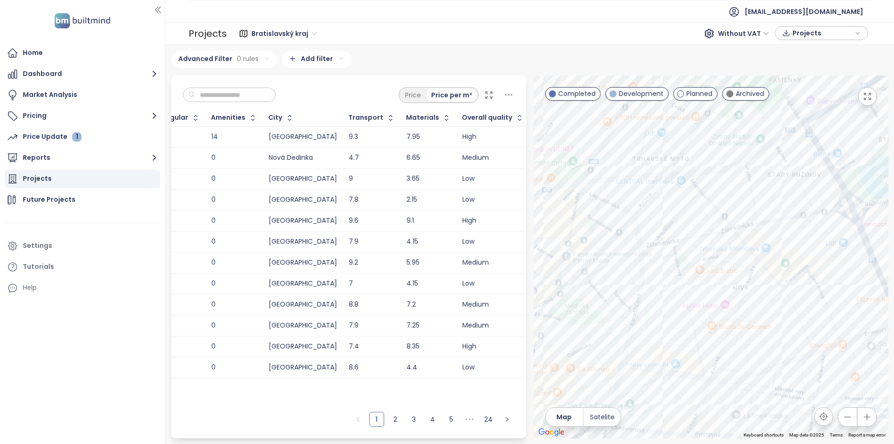
drag, startPoint x: 456, startPoint y: 377, endPoint x: 466, endPoint y: 384, distance: 12.0
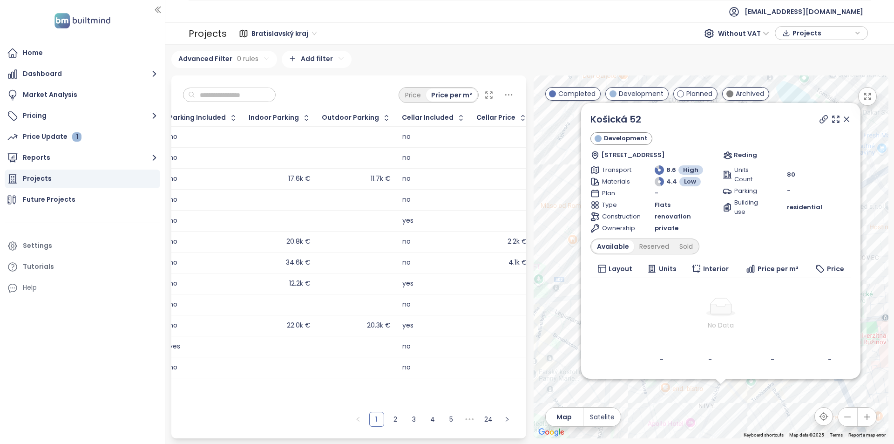
scroll to position [0, 124]
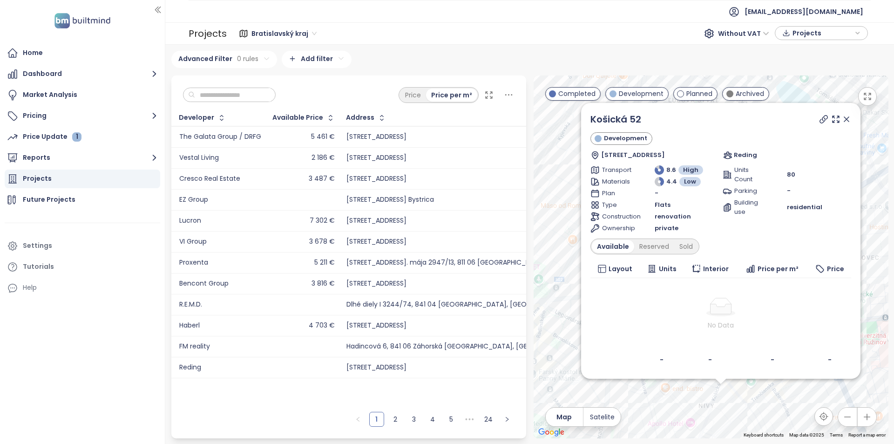
drag, startPoint x: 844, startPoint y: 118, endPoint x: 706, endPoint y: 363, distance: 281.1
click at [844, 118] on icon at bounding box center [846, 119] width 9 height 9
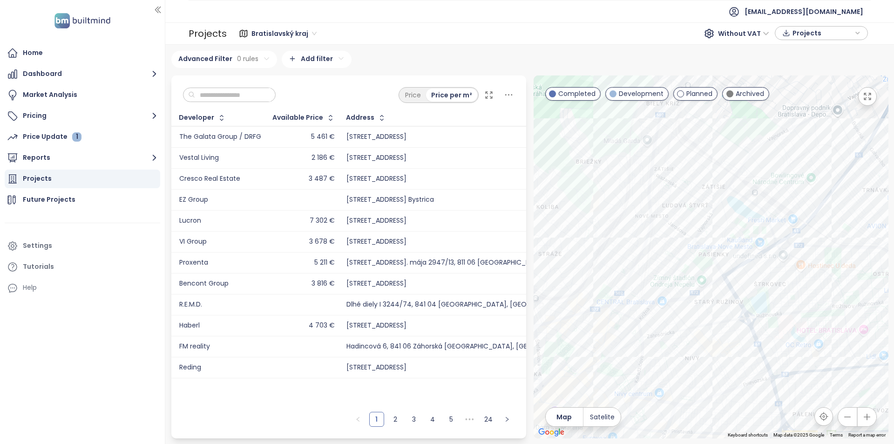
click at [510, 92] on icon at bounding box center [509, 95] width 12 height 12
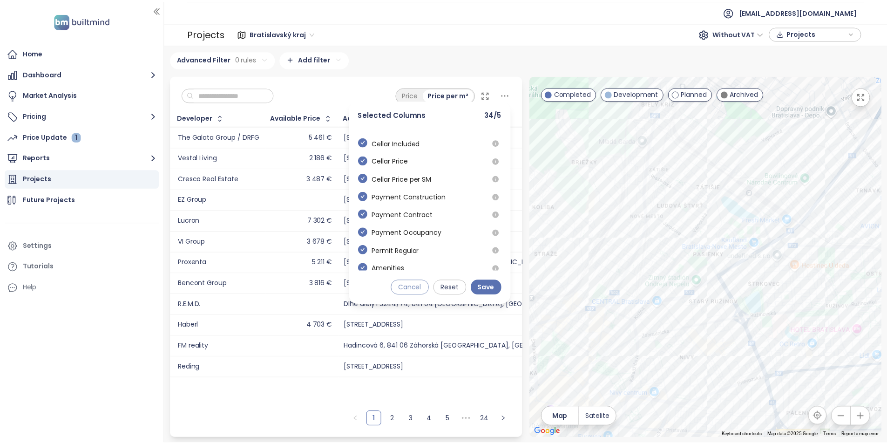
scroll to position [15, 0]
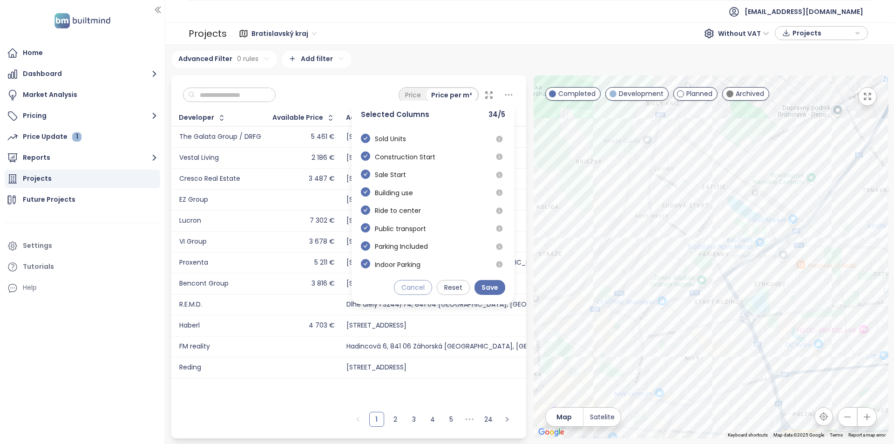
click at [419, 290] on span "Cancel" at bounding box center [413, 287] width 23 height 10
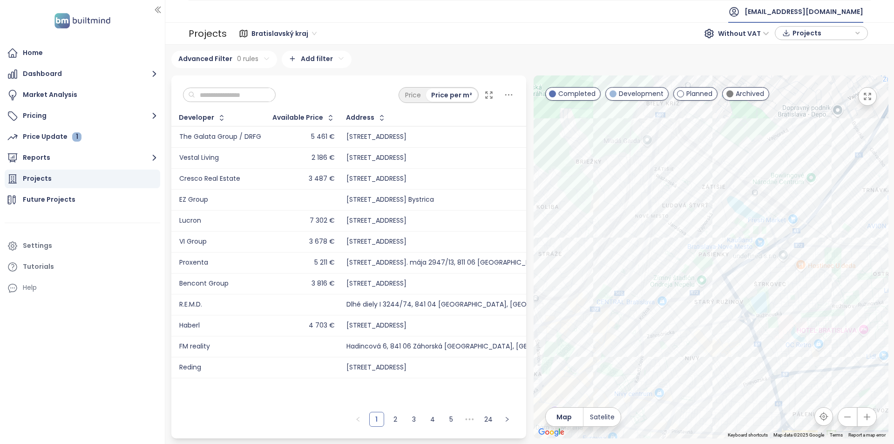
click at [828, 14] on div "[EMAIL_ADDRESS][DOMAIN_NAME]" at bounding box center [795, 11] width 135 height 22
click at [826, 32] on li "Log out" at bounding box center [852, 37] width 71 height 19
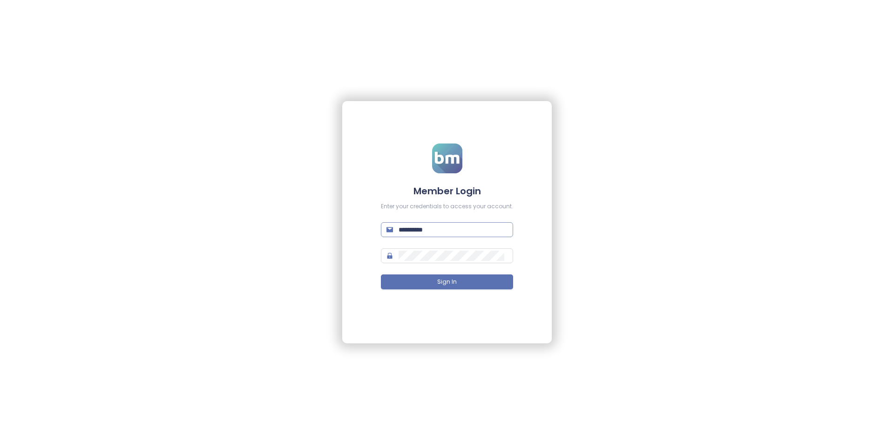
click at [456, 228] on input "**********" at bounding box center [453, 230] width 109 height 10
type input "**********"
click at [381, 274] on button "Sign In" at bounding box center [447, 281] width 132 height 15
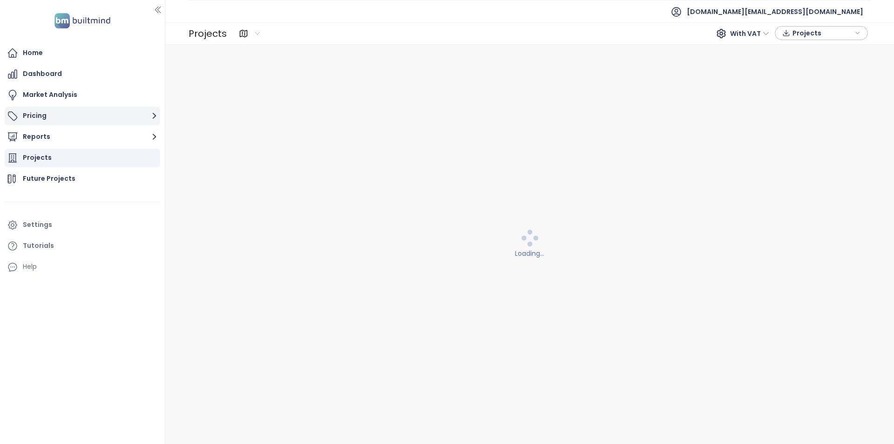
click at [100, 108] on button "Pricing" at bounding box center [83, 116] width 156 height 19
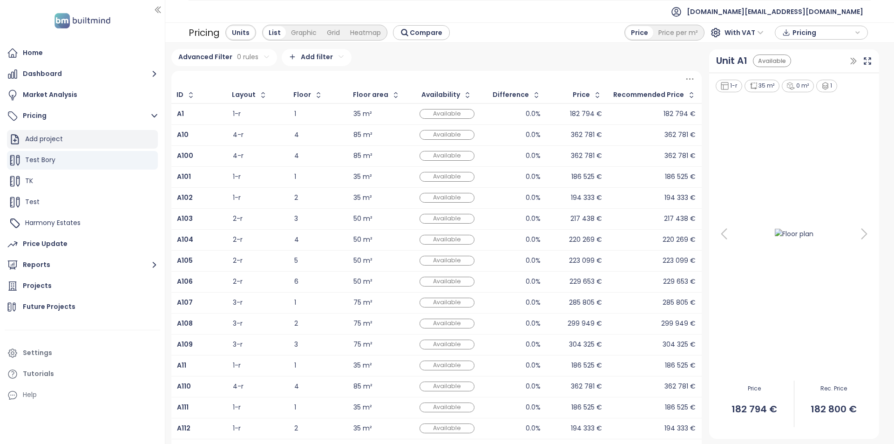
click at [135, 143] on div "Add project" at bounding box center [82, 139] width 151 height 19
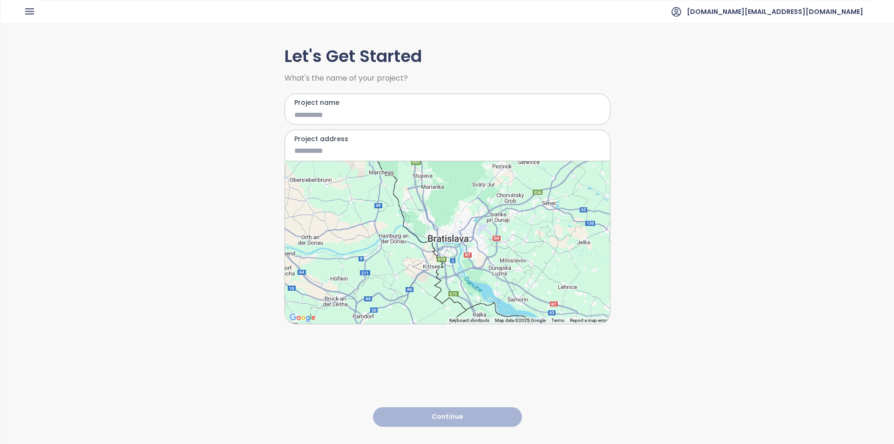
click at [370, 110] on input "Project name" at bounding box center [440, 115] width 293 height 12
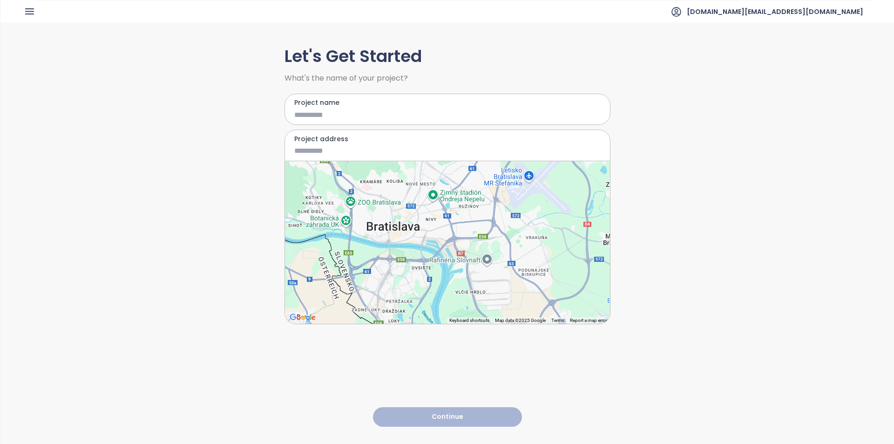
drag, startPoint x: 414, startPoint y: 247, endPoint x: 467, endPoint y: 266, distance: 56.4
click at [467, 266] on div at bounding box center [447, 242] width 325 height 163
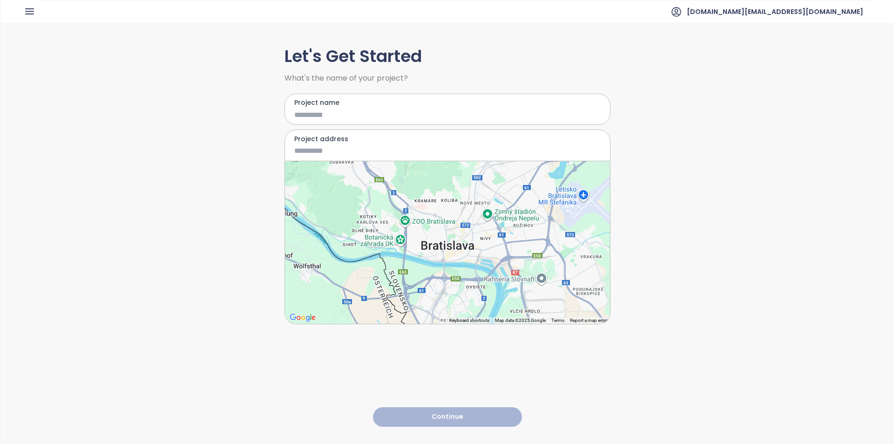
click at [479, 244] on div at bounding box center [447, 242] width 325 height 163
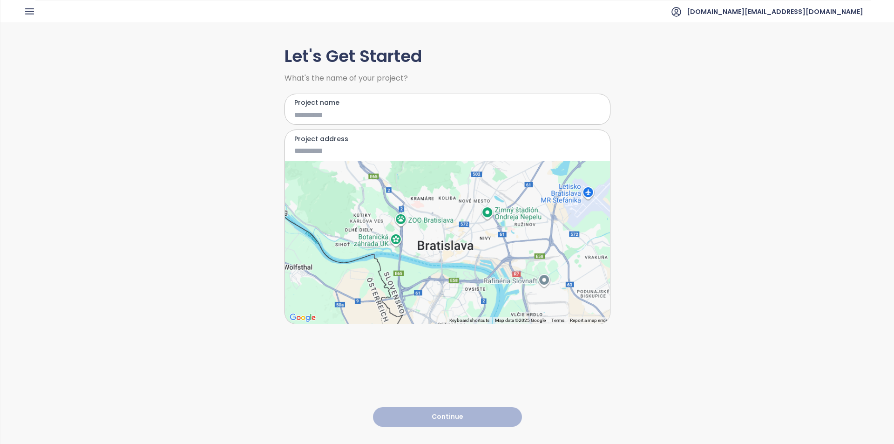
type input "**********"
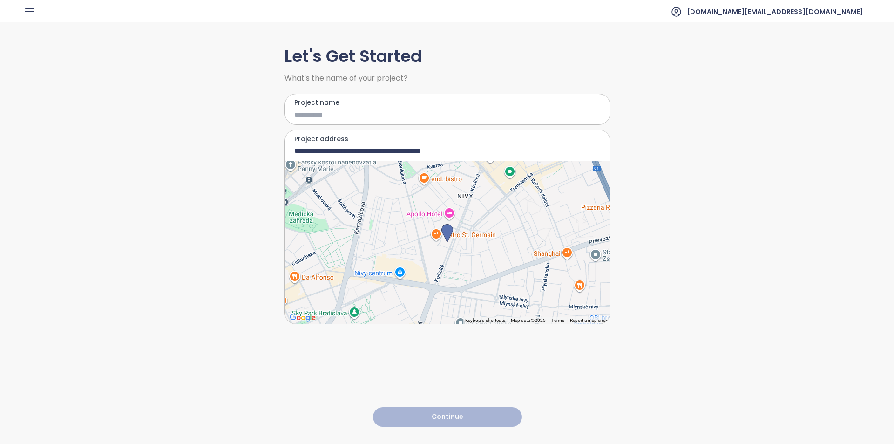
click at [357, 116] on input "Project name" at bounding box center [440, 115] width 293 height 12
type input "***"
click at [394, 407] on button "Continue" at bounding box center [447, 417] width 149 height 20
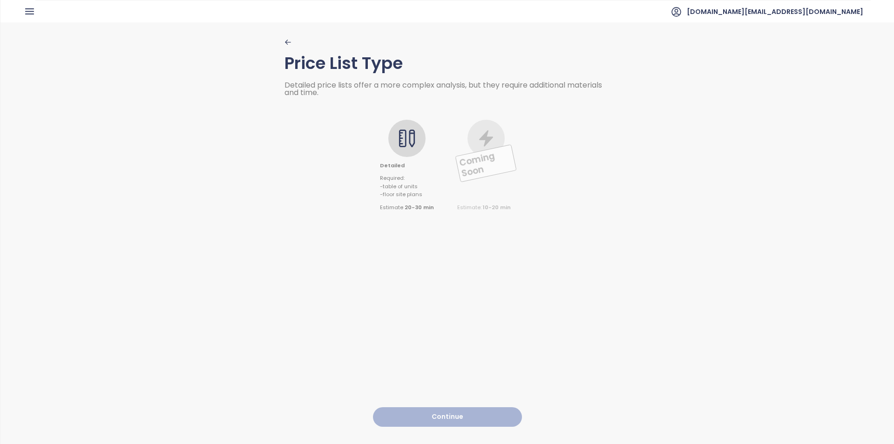
click at [408, 151] on div at bounding box center [406, 138] width 37 height 37
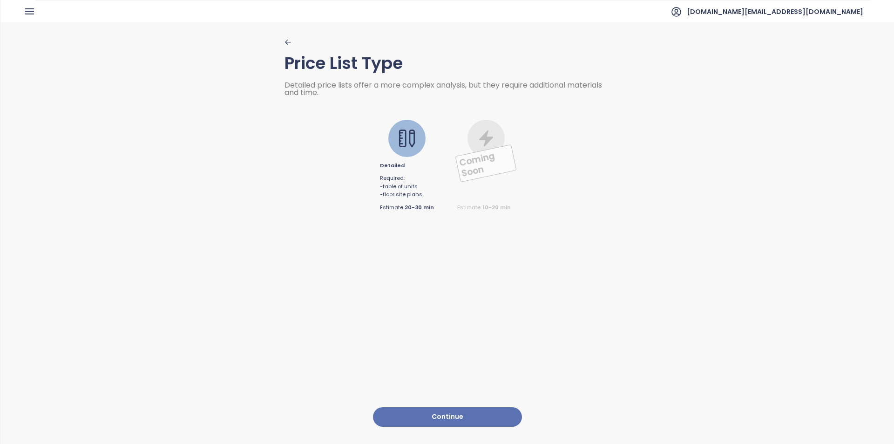
click at [458, 410] on button "Continue" at bounding box center [447, 417] width 149 height 20
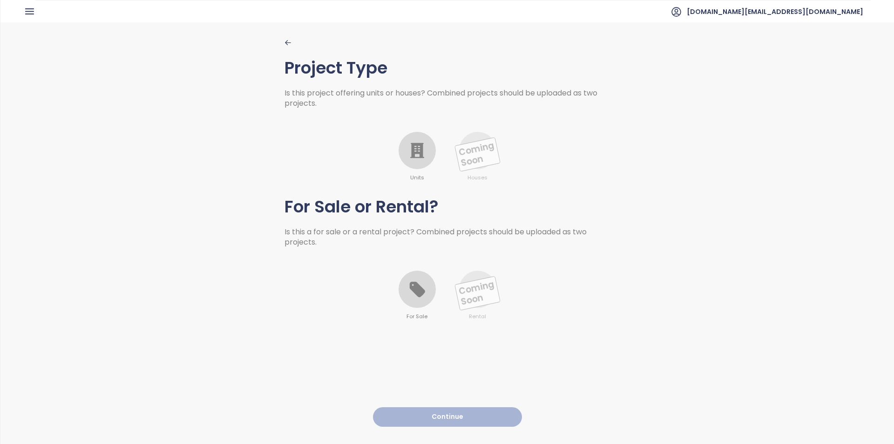
click at [421, 152] on icon at bounding box center [417, 150] width 19 height 19
drag, startPoint x: 415, startPoint y: 289, endPoint x: 422, endPoint y: 317, distance: 28.8
click at [415, 289] on icon at bounding box center [416, 289] width 15 height 15
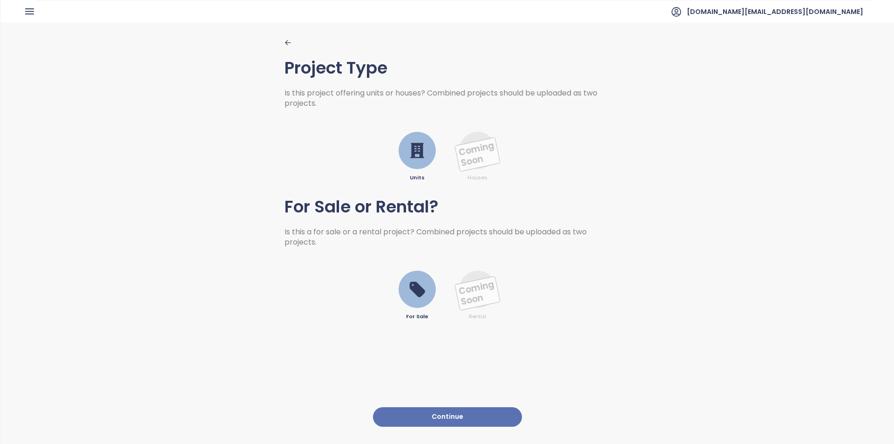
click at [433, 413] on button "Continue" at bounding box center [447, 417] width 149 height 20
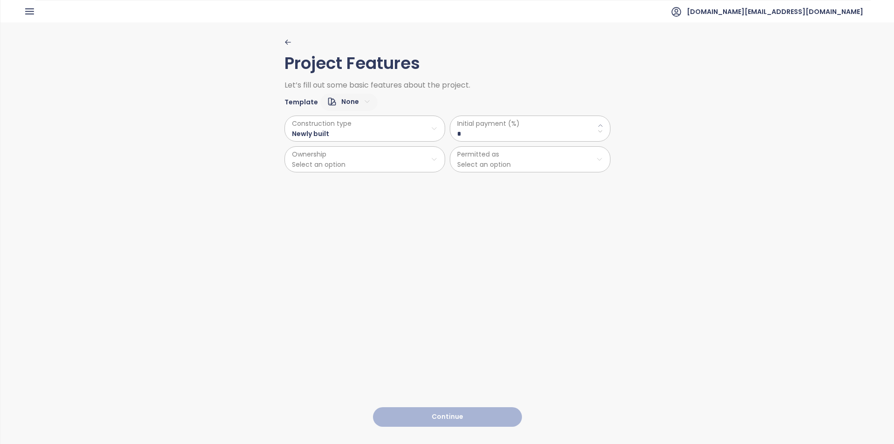
click at [341, 102] on html "Home Dashboard Market Analysis Pricing Price Update Reports Projects Future Pro…" at bounding box center [447, 222] width 894 height 444
click at [343, 133] on span "Default" at bounding box center [344, 134] width 35 height 13
type \(\%\) "**"
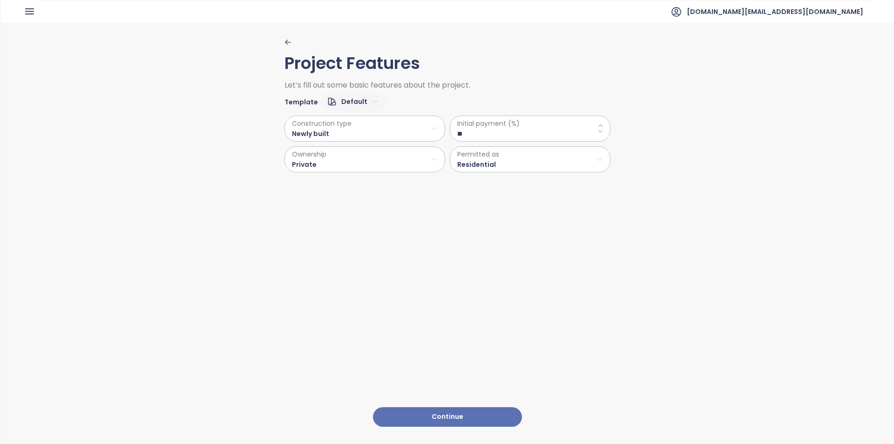
click at [462, 408] on button "Continue" at bounding box center [447, 417] width 149 height 20
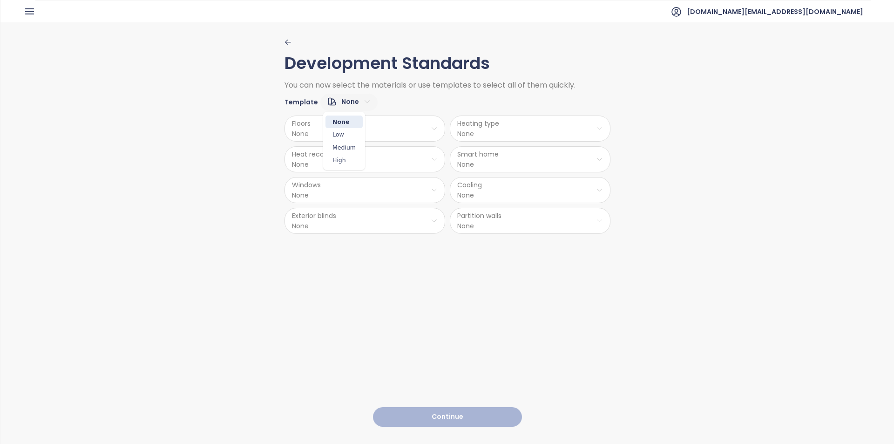
click at [353, 103] on html "Home Dashboard Market Analysis Pricing Price Update Reports Projects Future Pro…" at bounding box center [447, 222] width 894 height 444
click at [341, 145] on span "Medium" at bounding box center [344, 147] width 37 height 13
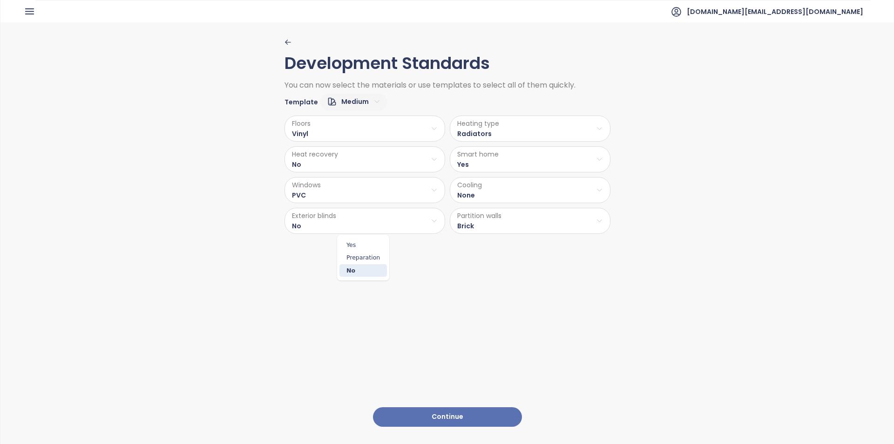
click at [336, 226] on html "Home Dashboard Market Analysis Pricing Price Update Reports Projects Future Pro…" at bounding box center [447, 222] width 894 height 444
click at [358, 256] on span "Preparation" at bounding box center [364, 257] width 48 height 13
click at [432, 414] on button "Continue" at bounding box center [447, 417] width 149 height 20
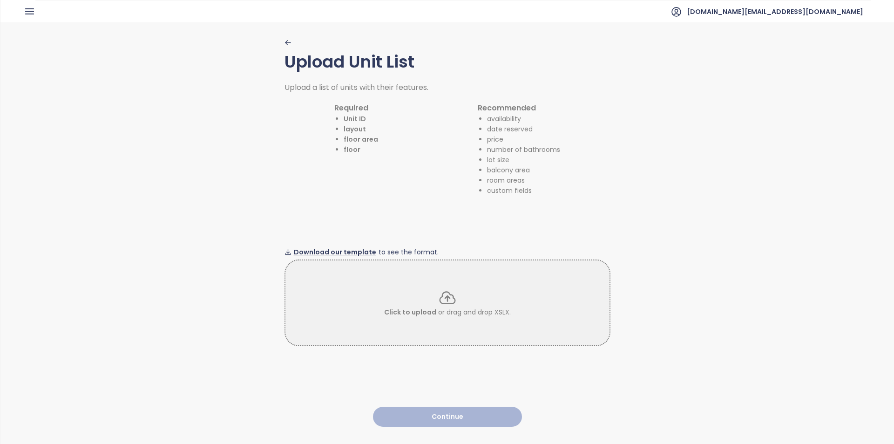
click at [333, 247] on span "Download our template" at bounding box center [335, 252] width 82 height 10
click at [473, 307] on p "Click to upload or drag and drop XSLX." at bounding box center [447, 312] width 127 height 10
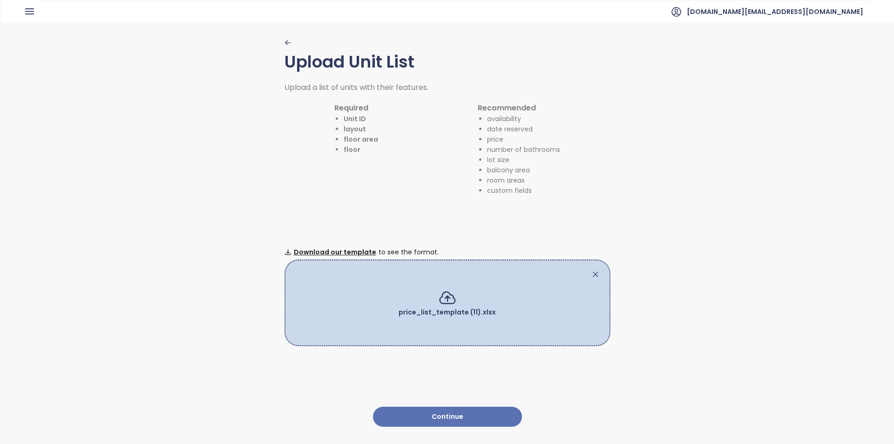
click at [451, 408] on button "Continue" at bounding box center [447, 417] width 149 height 20
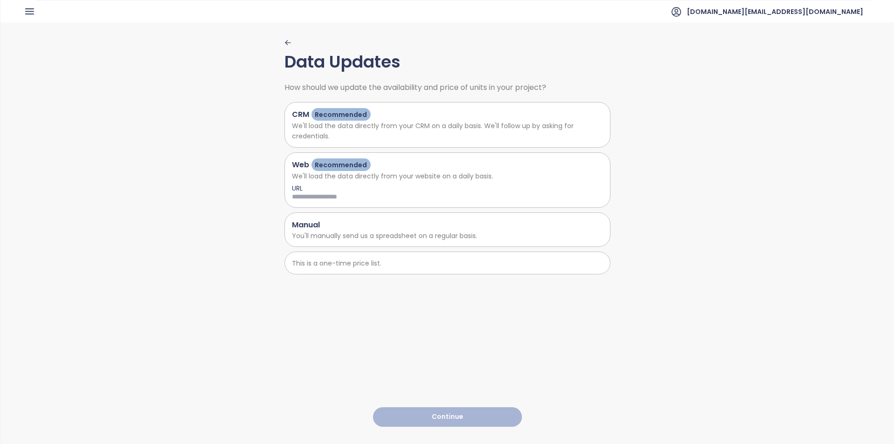
click at [409, 271] on div "This is a one-time price list." at bounding box center [448, 263] width 326 height 23
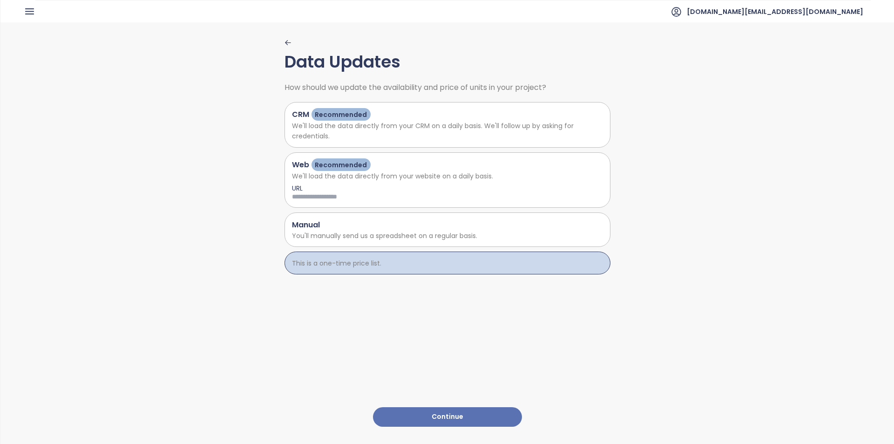
click at [423, 407] on button "Continue" at bounding box center [447, 417] width 149 height 20
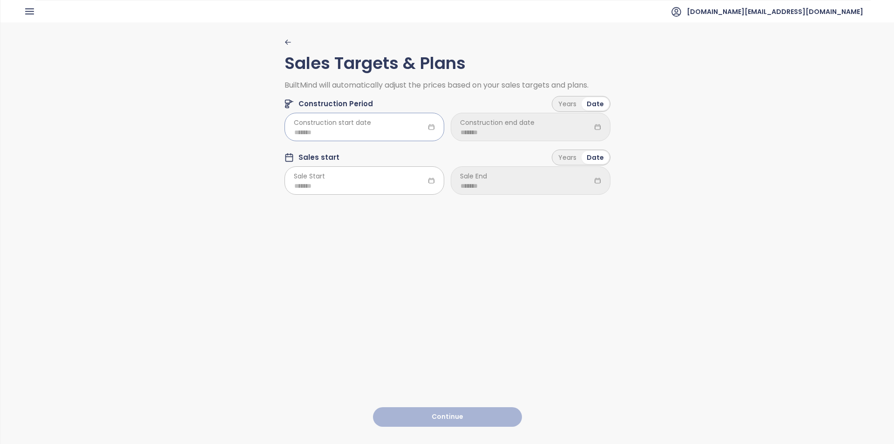
click at [369, 130] on input at bounding box center [364, 132] width 140 height 10
type input "*******"
click at [347, 208] on div "May" at bounding box center [348, 207] width 28 height 11
type input "*******"
click at [572, 103] on div "Years" at bounding box center [567, 103] width 28 height 13
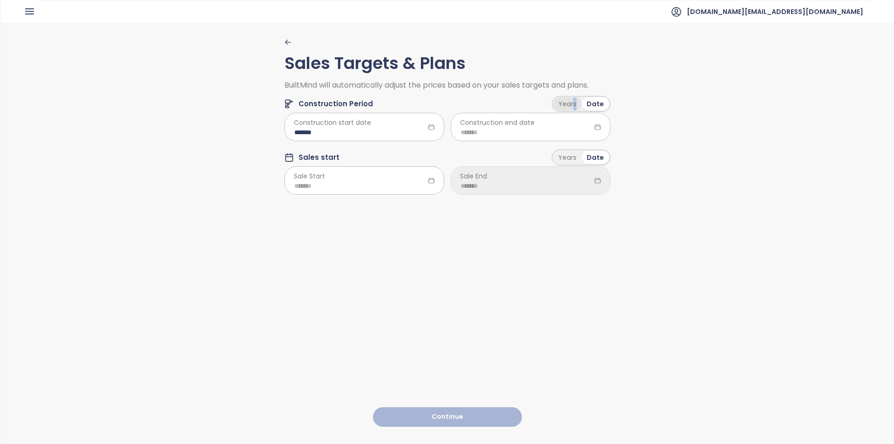
click at [570, 99] on div "Years" at bounding box center [567, 103] width 28 height 13
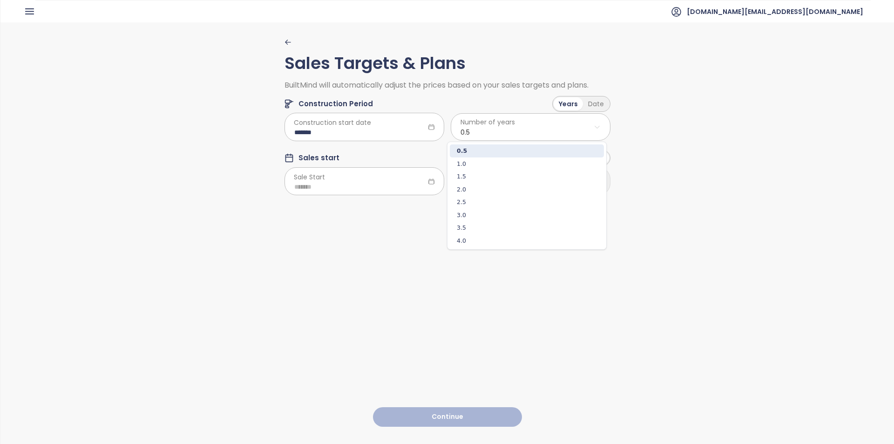
click at [534, 128] on html "Home Dashboard Market Analysis Pricing Price Update Reports Projects Future Pro…" at bounding box center [447, 222] width 894 height 444
click at [489, 199] on span "2.5" at bounding box center [527, 202] width 154 height 13
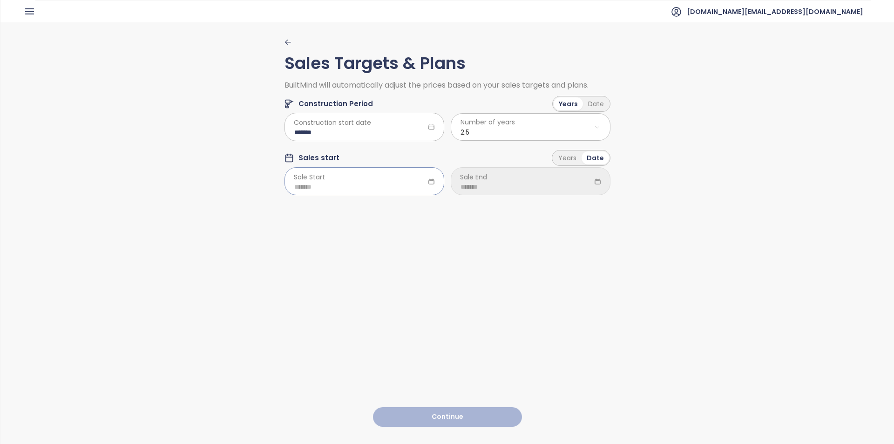
click at [386, 193] on div at bounding box center [365, 181] width 160 height 28
click at [346, 223] on td "Feb" at bounding box center [348, 231] width 42 height 31
type input "*******"
click at [506, 190] on input at bounding box center [531, 187] width 140 height 10
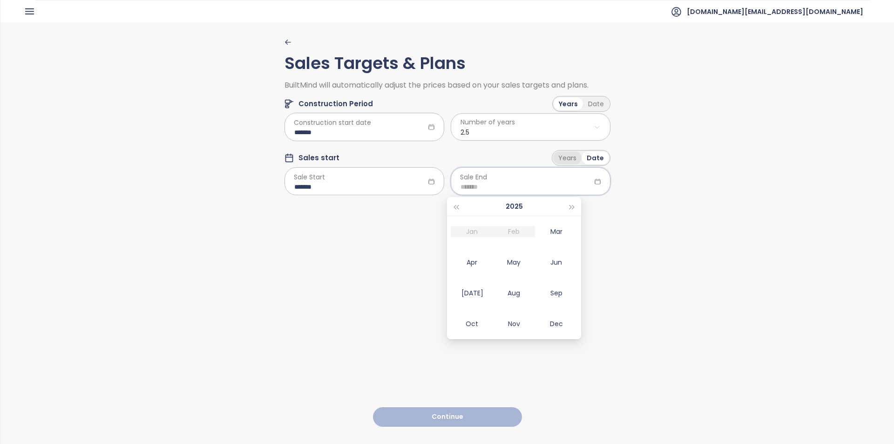
click at [553, 160] on div "Years" at bounding box center [567, 157] width 28 height 13
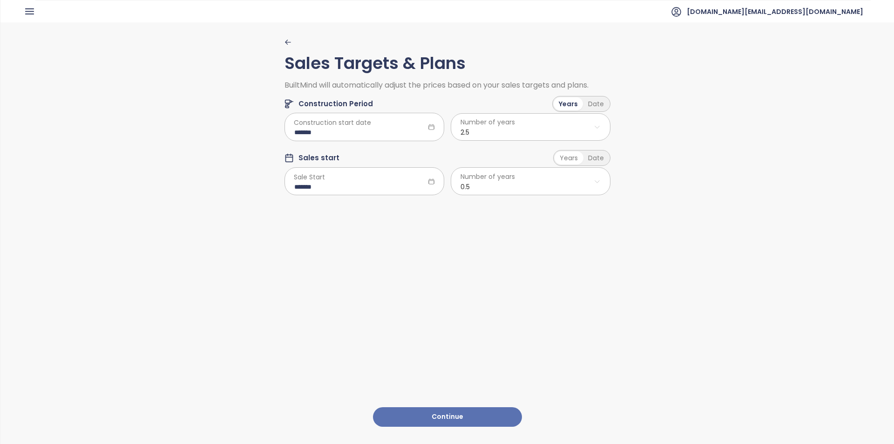
click at [538, 186] on html "Home Dashboard Market Analysis Pricing Price Update Reports Projects Future Pro…" at bounding box center [447, 222] width 894 height 444
click at [494, 260] on span "2.5" at bounding box center [527, 256] width 154 height 13
click at [458, 410] on button "Continue" at bounding box center [447, 417] width 149 height 20
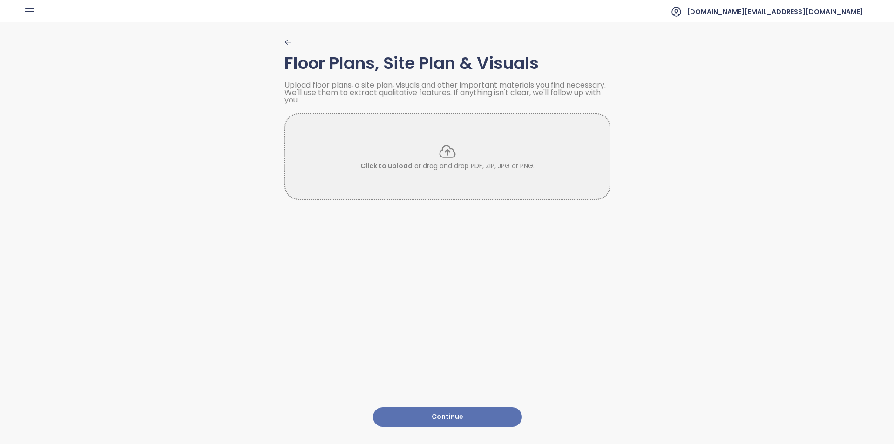
click at [451, 411] on button "Continue" at bounding box center [447, 417] width 149 height 20
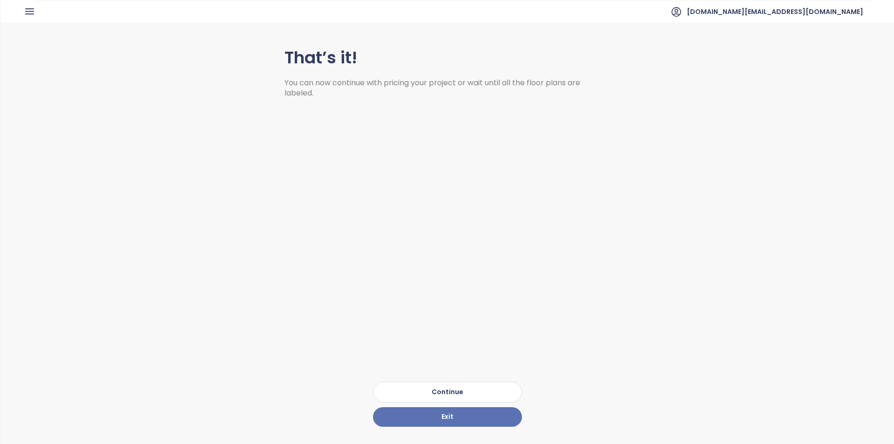
click at [478, 381] on button "Continue" at bounding box center [447, 391] width 149 height 21
